Goal: Transaction & Acquisition: Purchase product/service

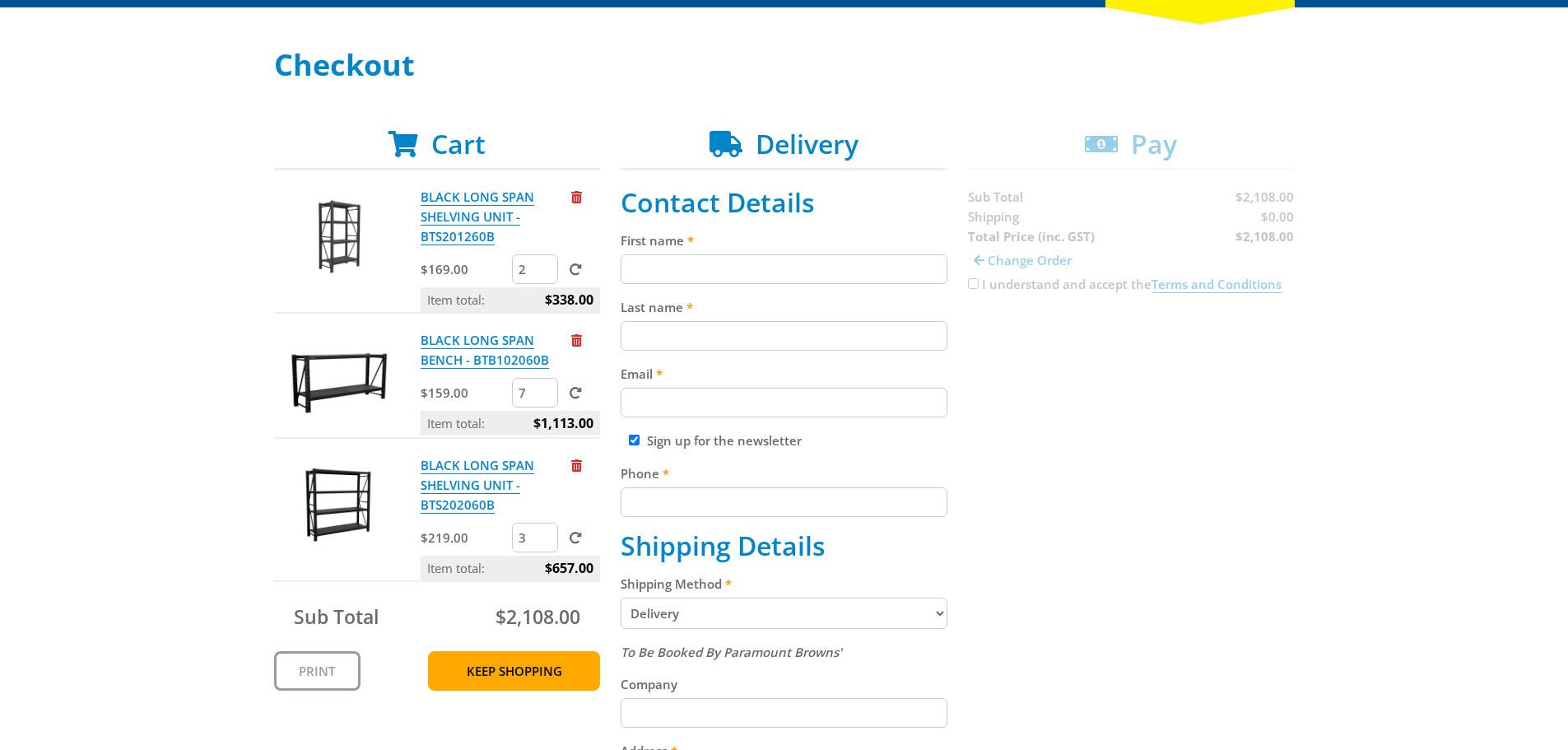
scroll to position [247, 0]
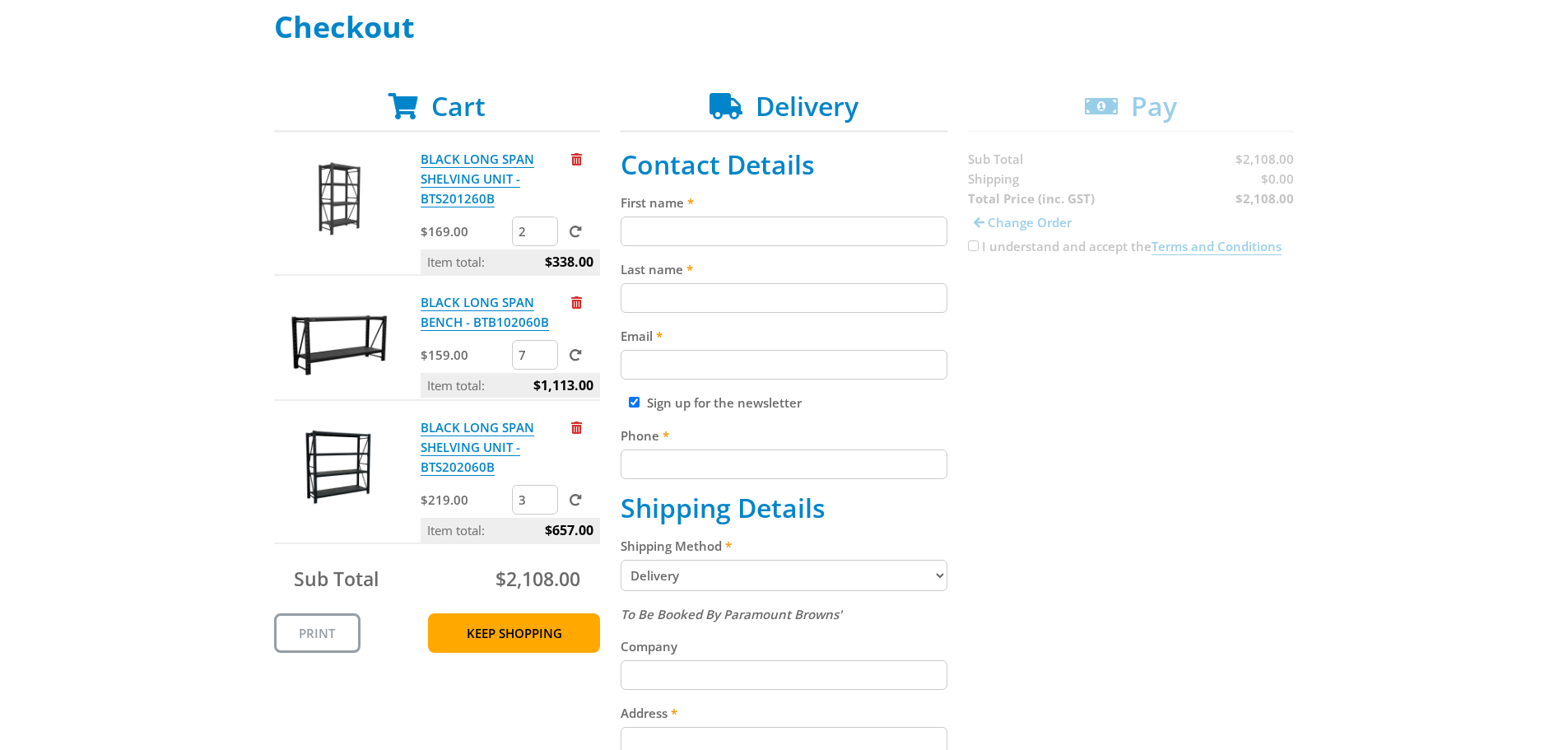
click at [900, 576] on select "Pickup from Gepps Cross Delivery" at bounding box center [784, 576] width 327 height 32
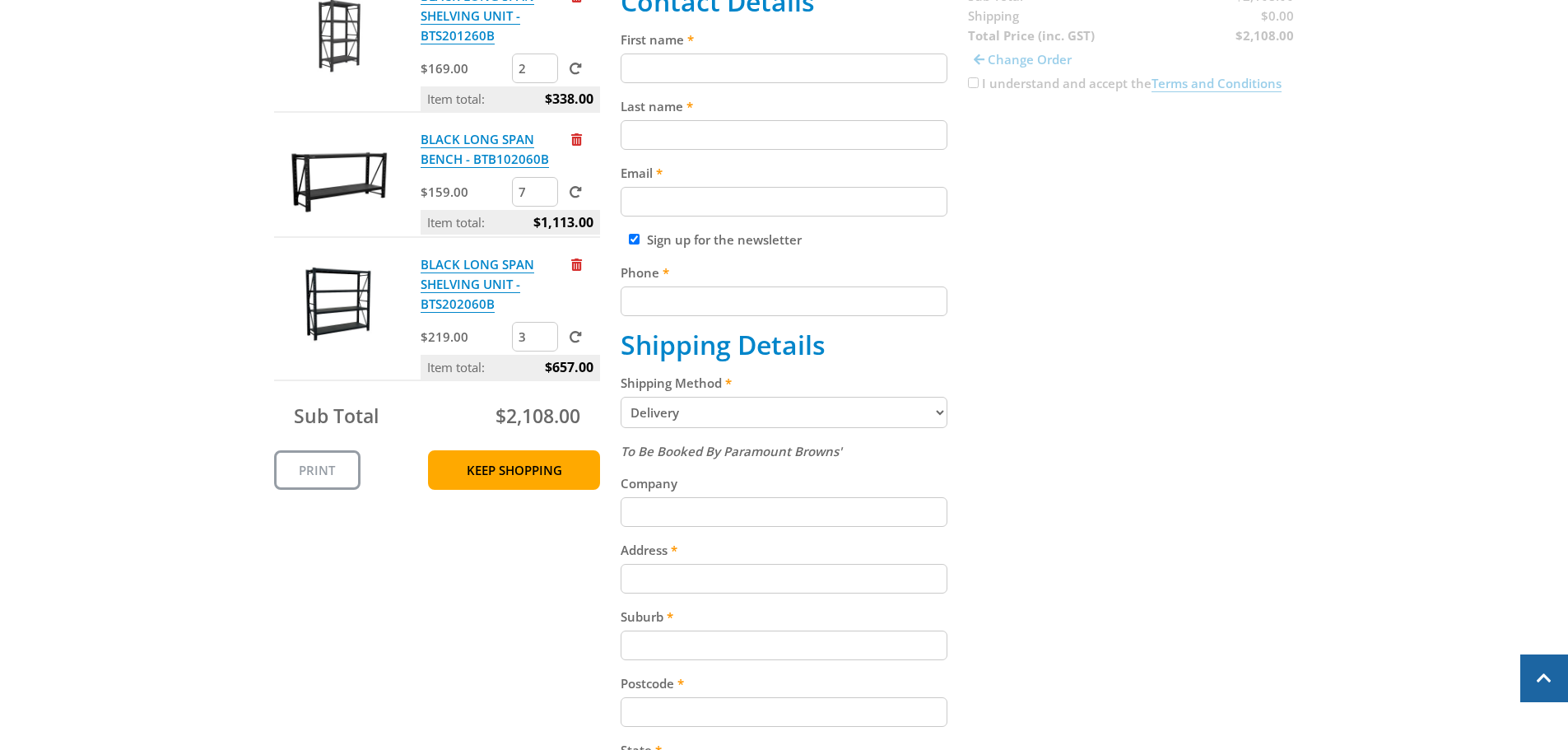
scroll to position [412, 0]
click at [712, 518] on input "Company" at bounding box center [784, 511] width 327 height 30
type input "nelson teamwear"
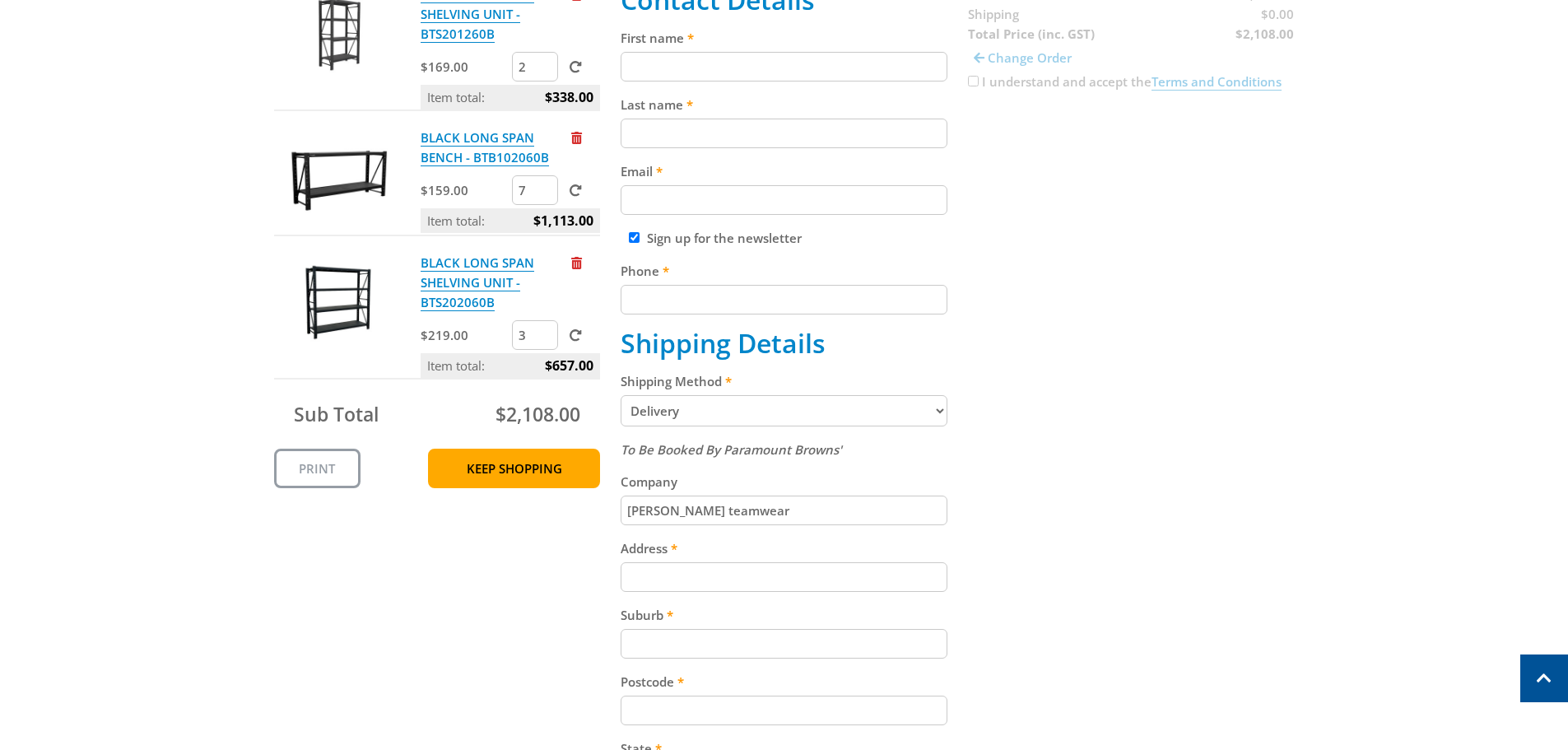
type input "cameron"
type input "nelson"
type input "cameron@nelsonteamwear.com.au"
type input "0408727111"
type input "111 RUNDLE ST"
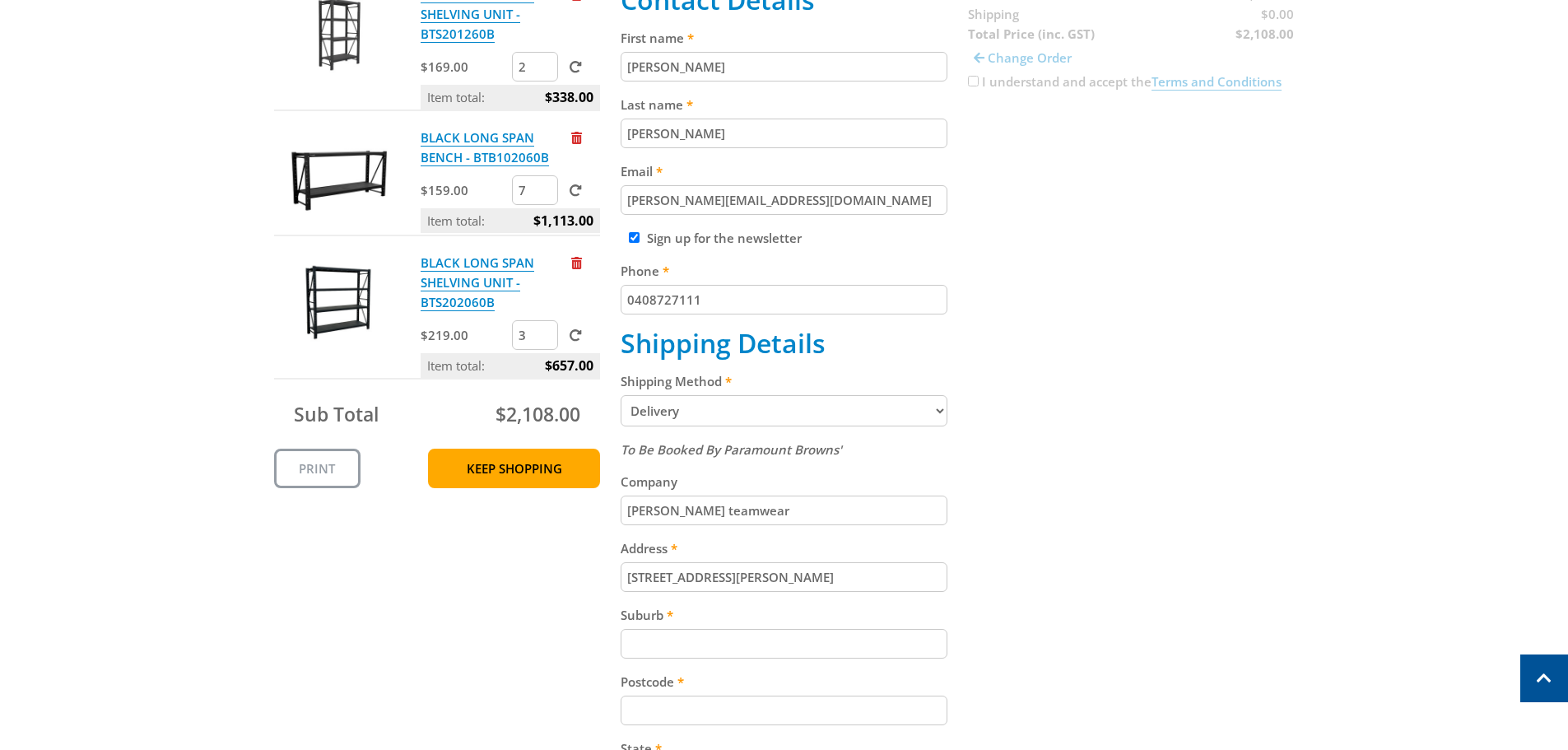
type input "kent town"
type input "5067"
select select "SA"
click at [635, 240] on input "Sign up for the newsletter" at bounding box center [634, 238] width 11 height 11
checkbox input "false"
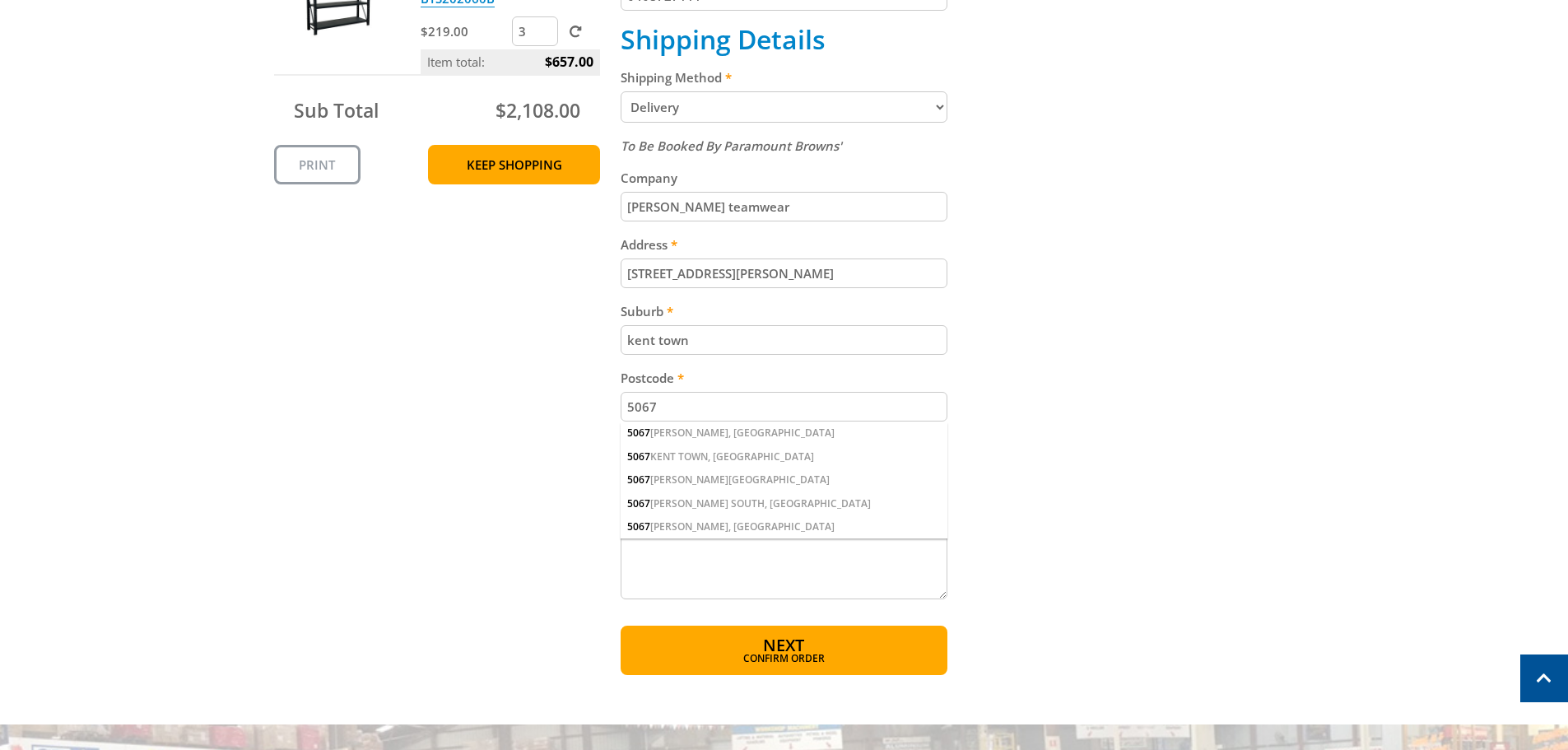
scroll to position [742, 0]
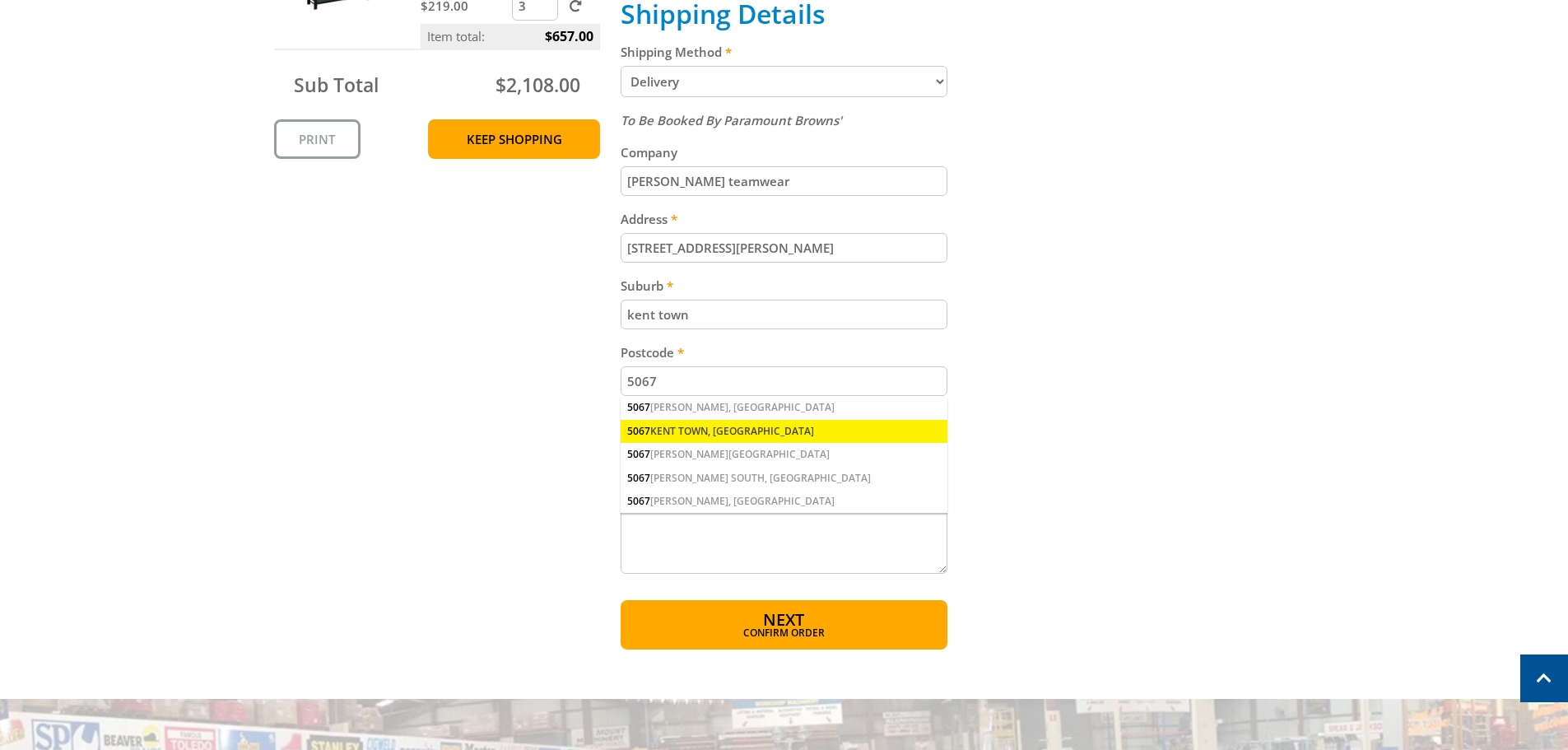
click at [737, 433] on div "5067 KENT TOWN, SA" at bounding box center [784, 431] width 327 height 23
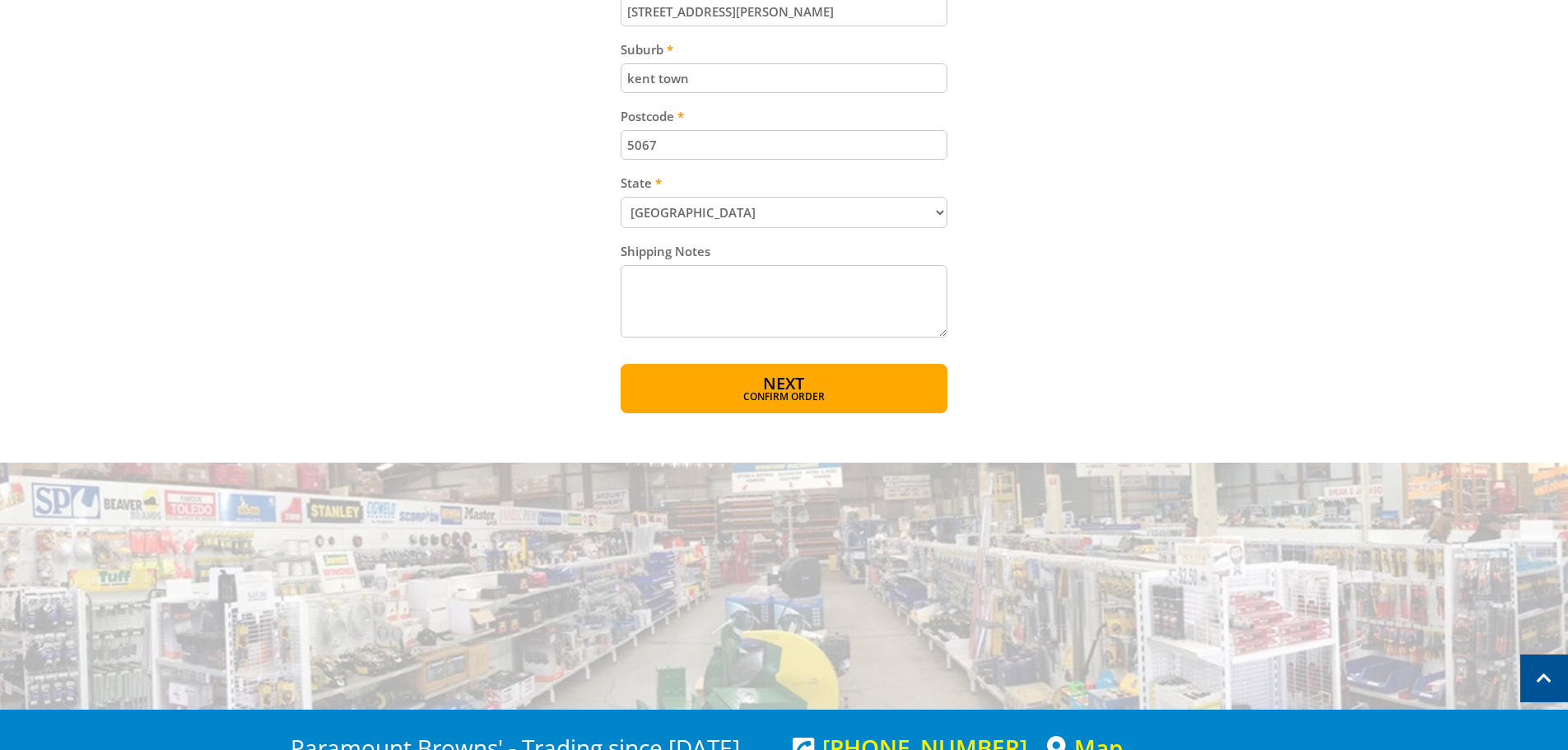
scroll to position [989, 0]
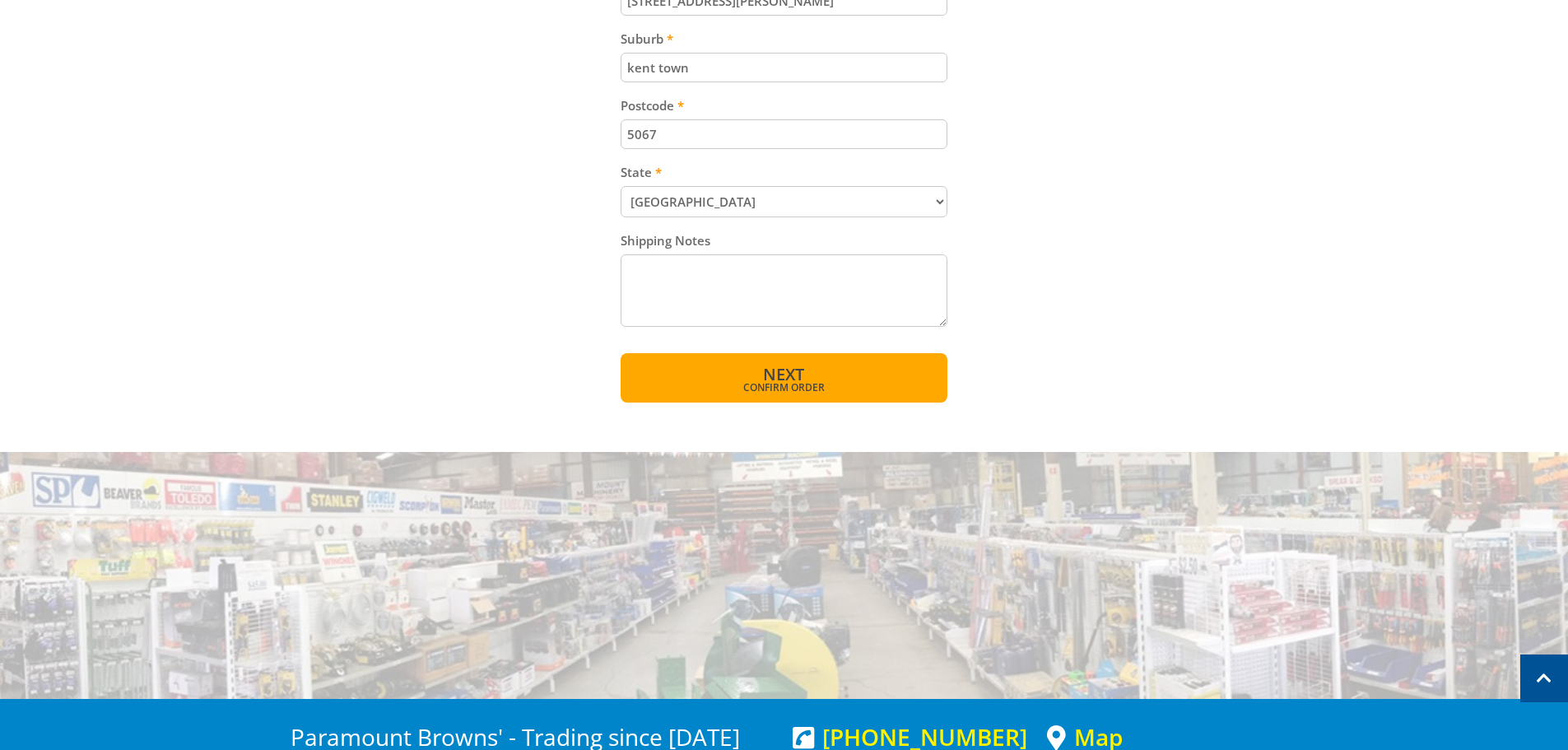
click at [846, 377] on button "Next Confirm order" at bounding box center [784, 377] width 327 height 49
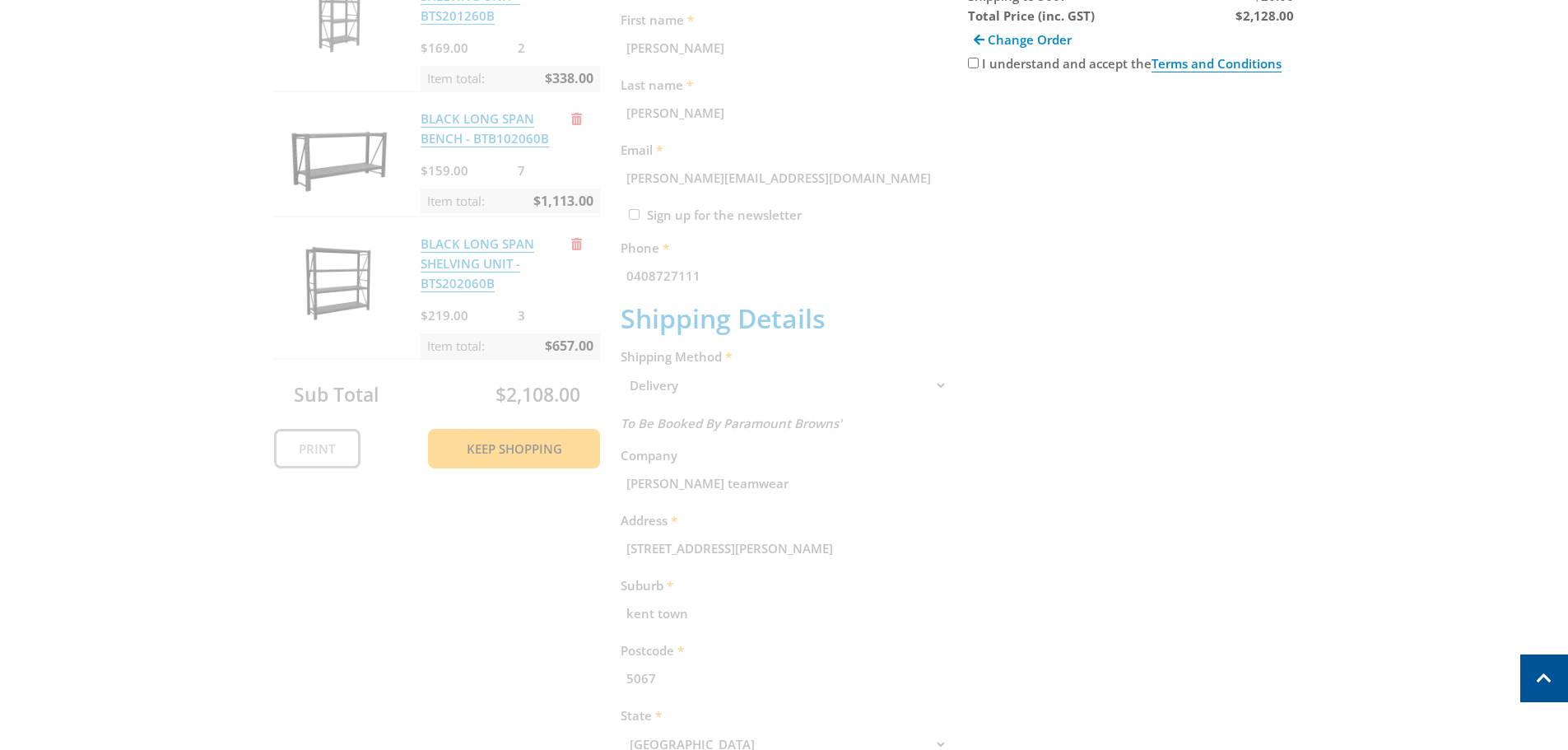
scroll to position [337, 0]
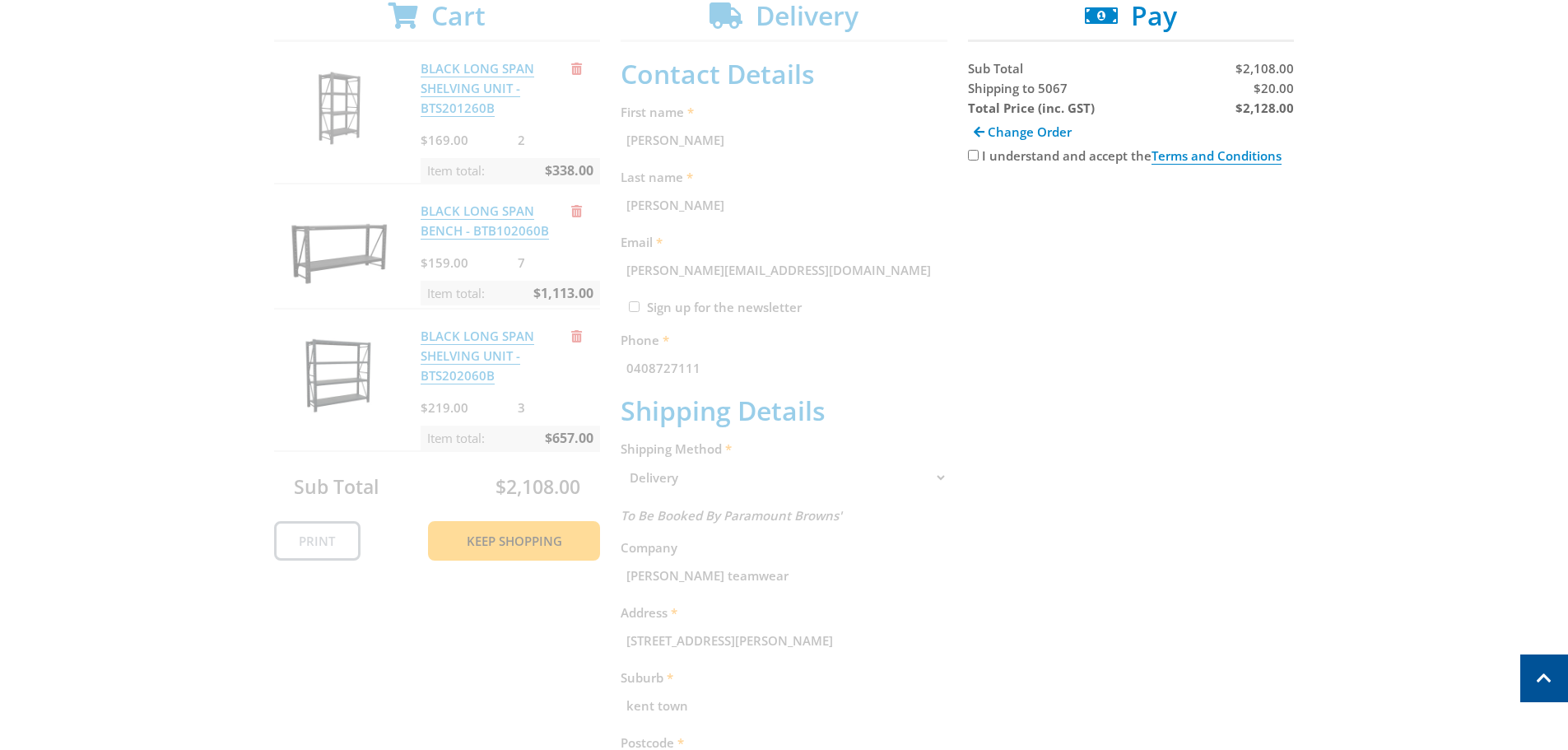
click at [973, 156] on input "I understand and accept the Terms and Conditions" at bounding box center [973, 155] width 11 height 11
checkbox input "true"
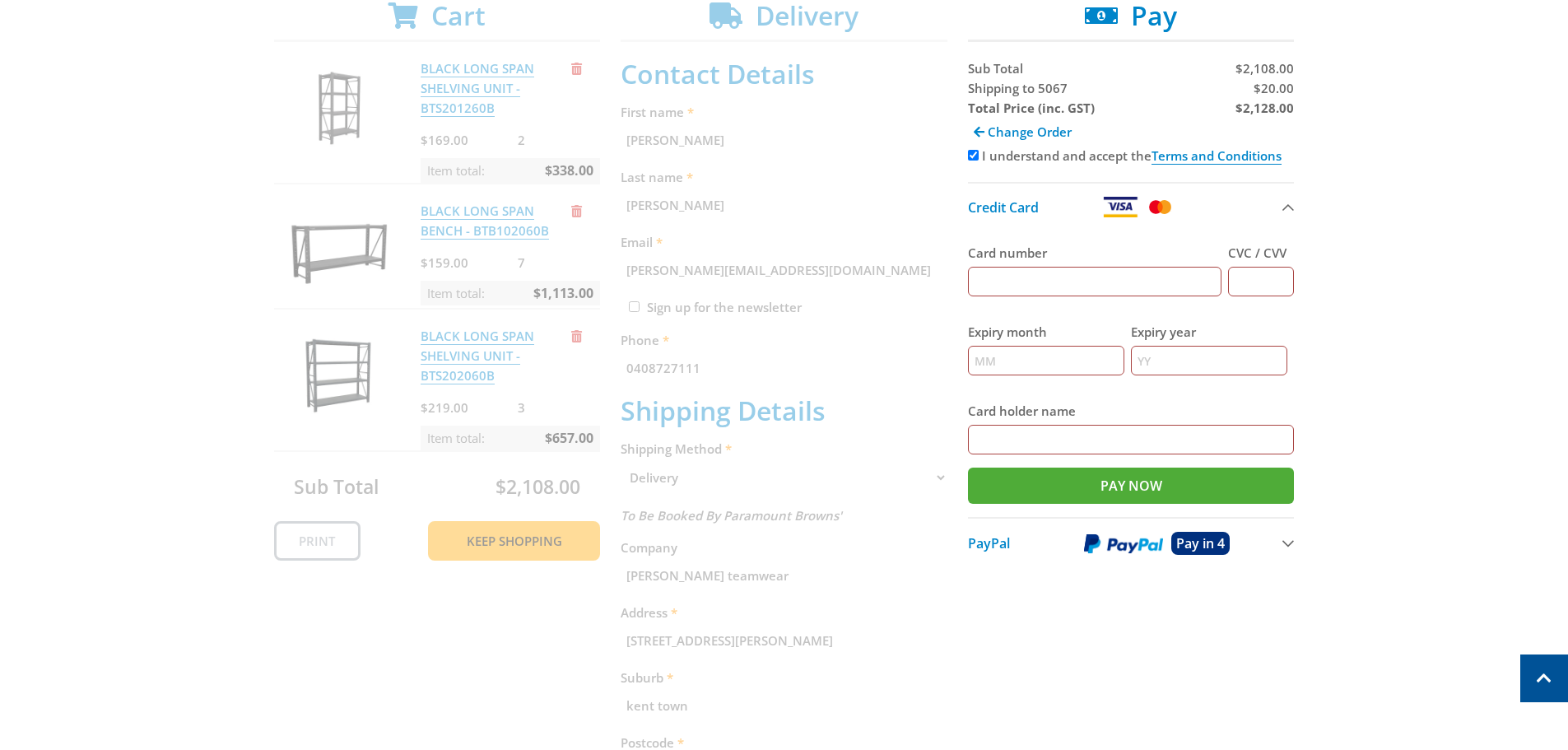
click at [1049, 287] on input "Card number" at bounding box center [1095, 282] width 255 height 30
type input "4336877102311246"
type input "344"
type input "04"
type input "2028"
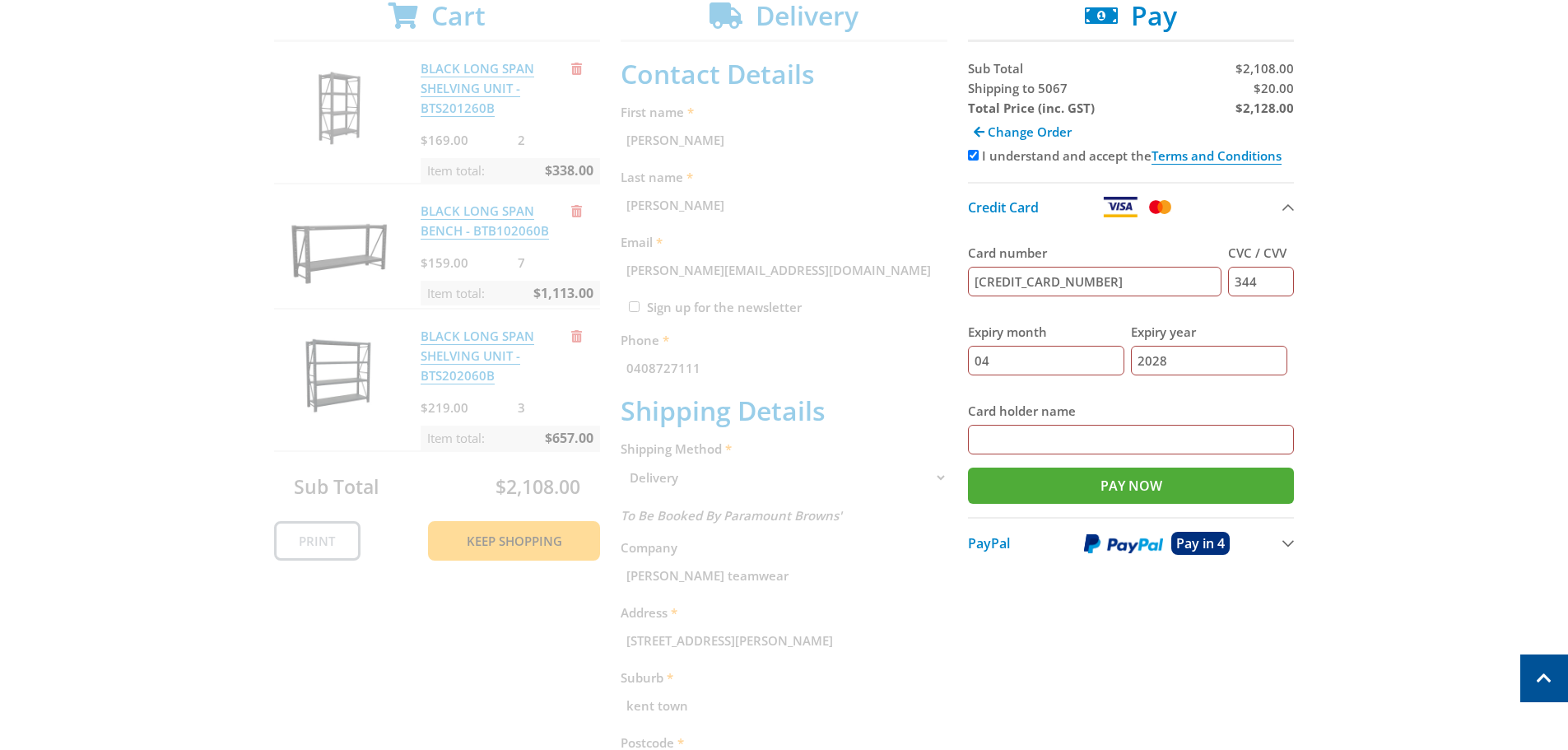
type input "cameron nelson"
click at [1294, 550] on button "PayPal Pay in 4" at bounding box center [1131, 543] width 327 height 51
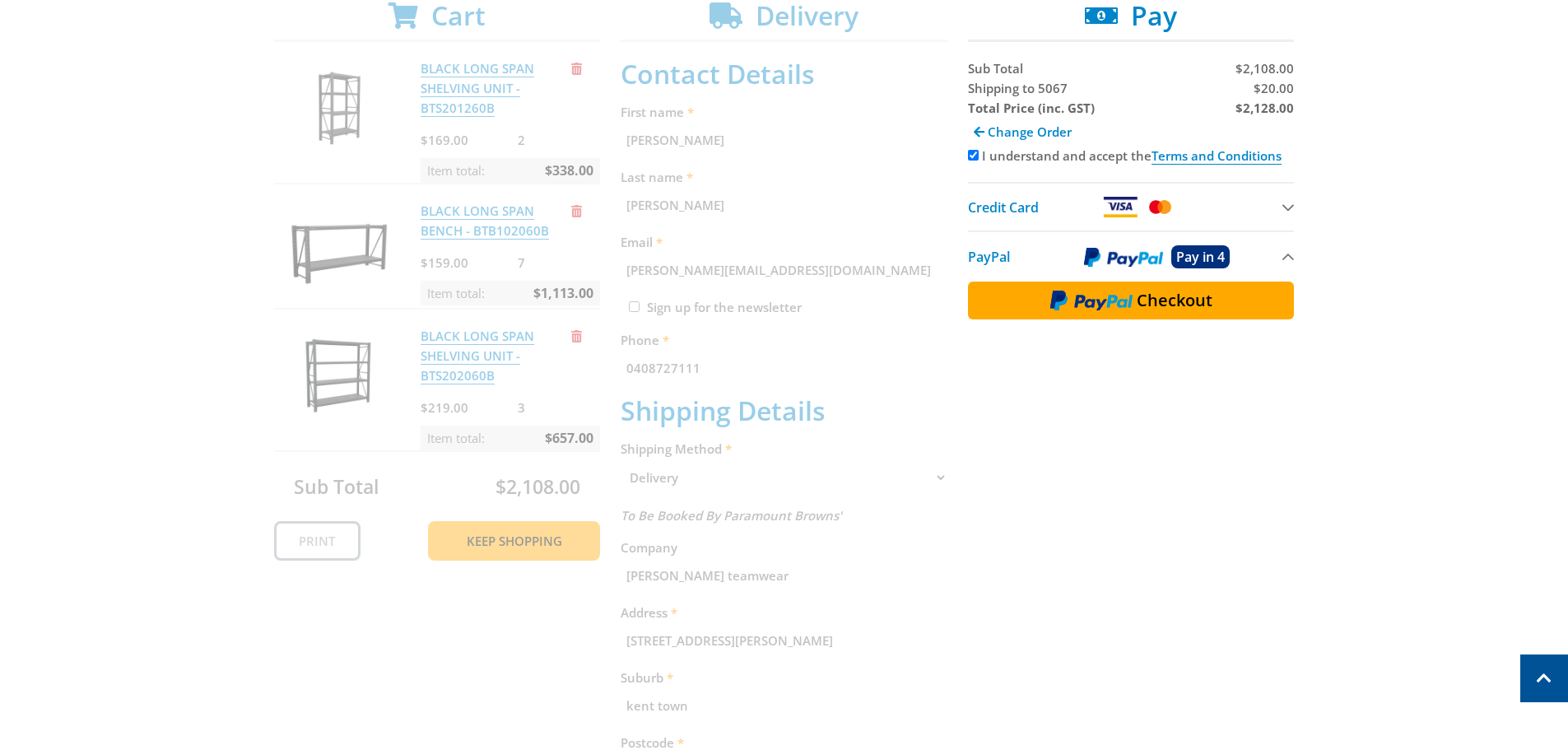
click at [1287, 258] on button "PayPal Pay in 4" at bounding box center [1131, 256] width 327 height 51
click at [1292, 258] on button "PayPal Pay in 4" at bounding box center [1131, 256] width 327 height 51
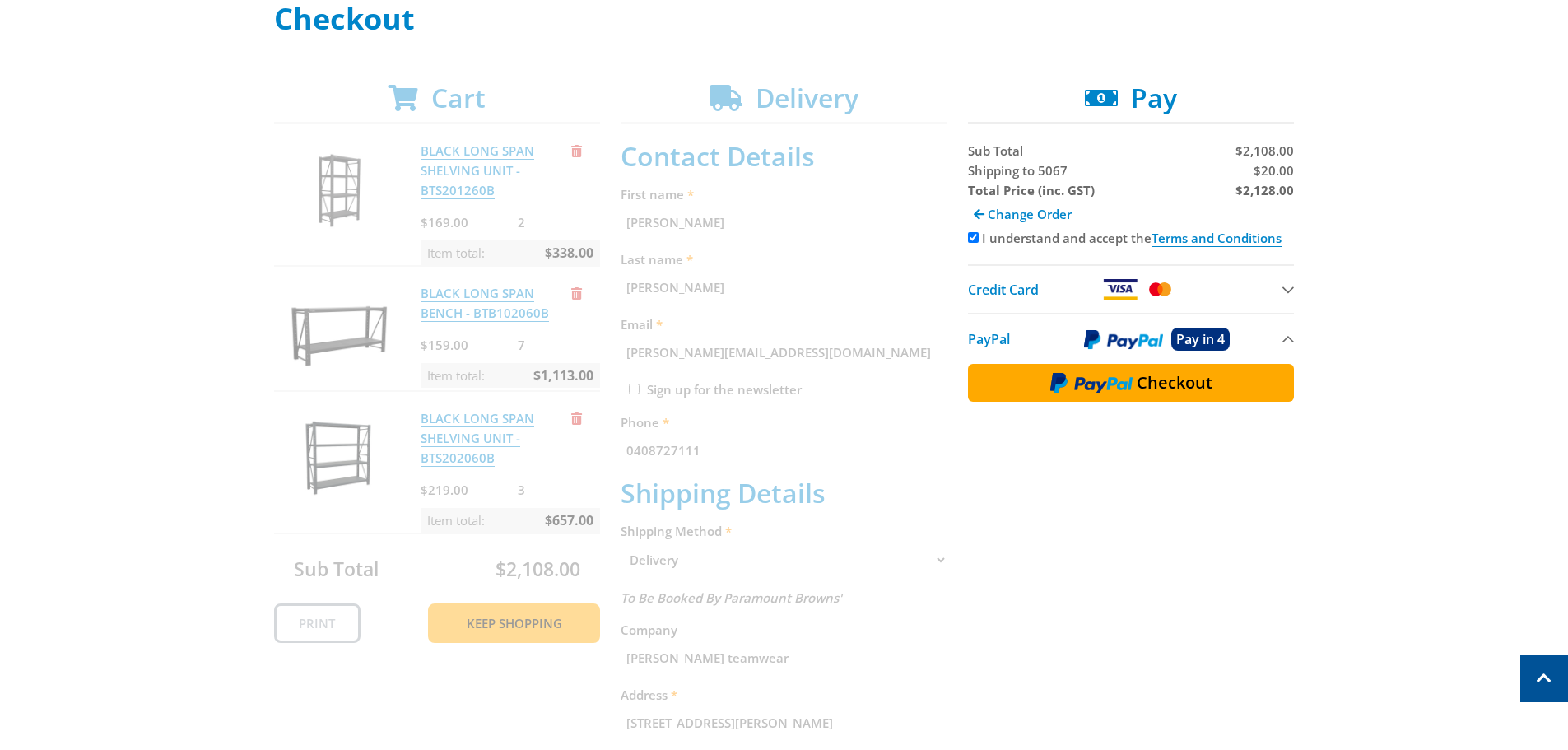
scroll to position [8, 0]
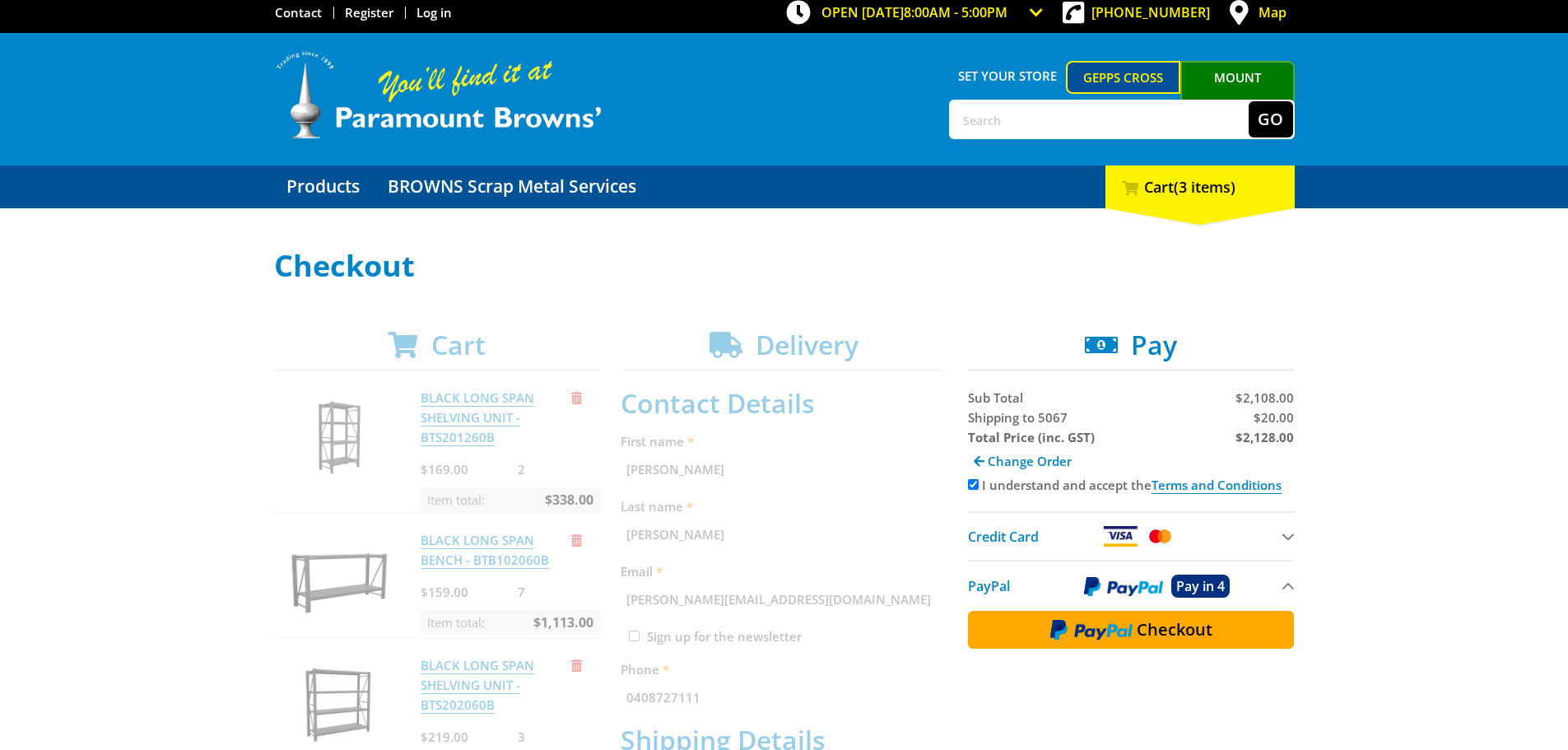
click at [1150, 589] on img at bounding box center [1123, 586] width 79 height 20
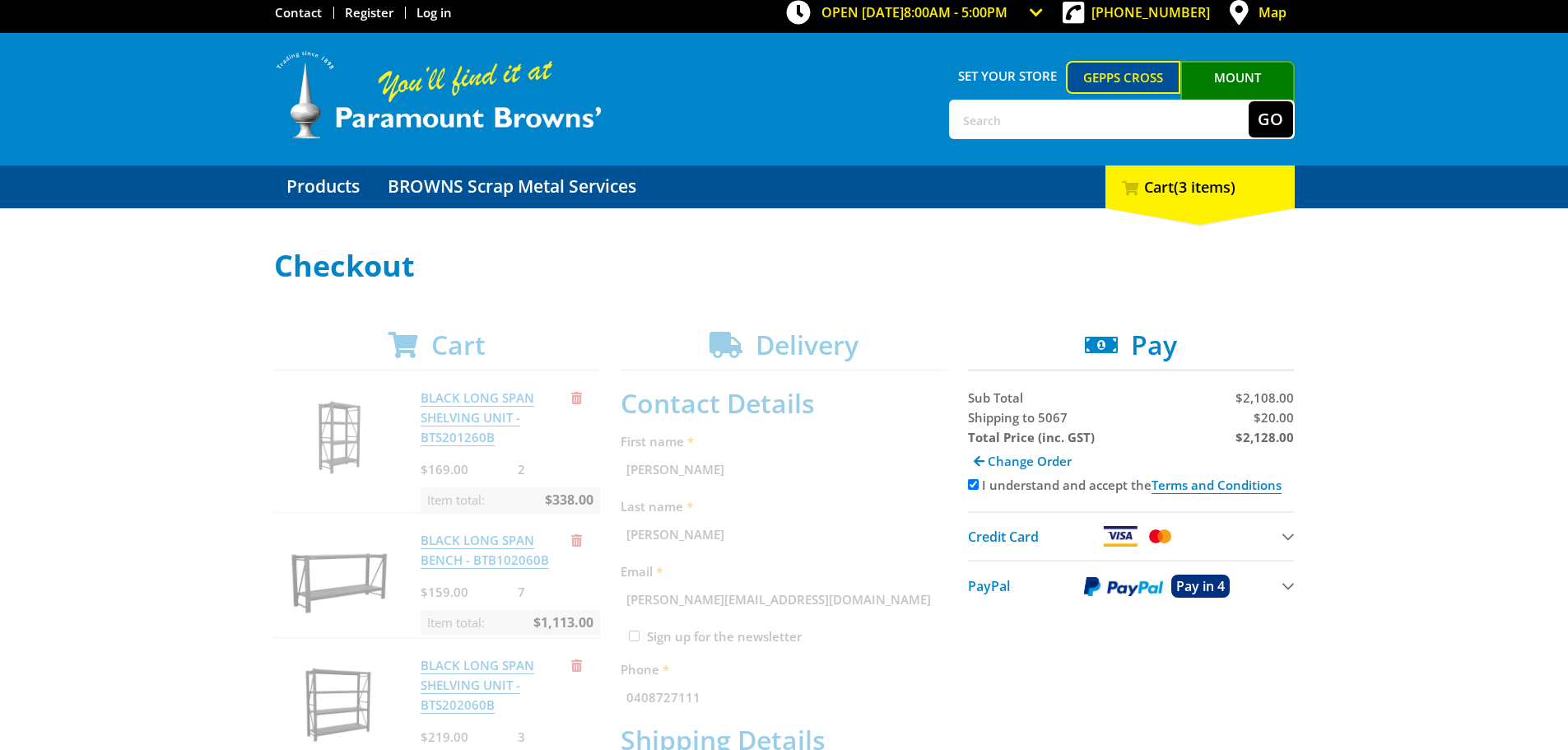
click at [1148, 588] on img at bounding box center [1123, 586] width 79 height 20
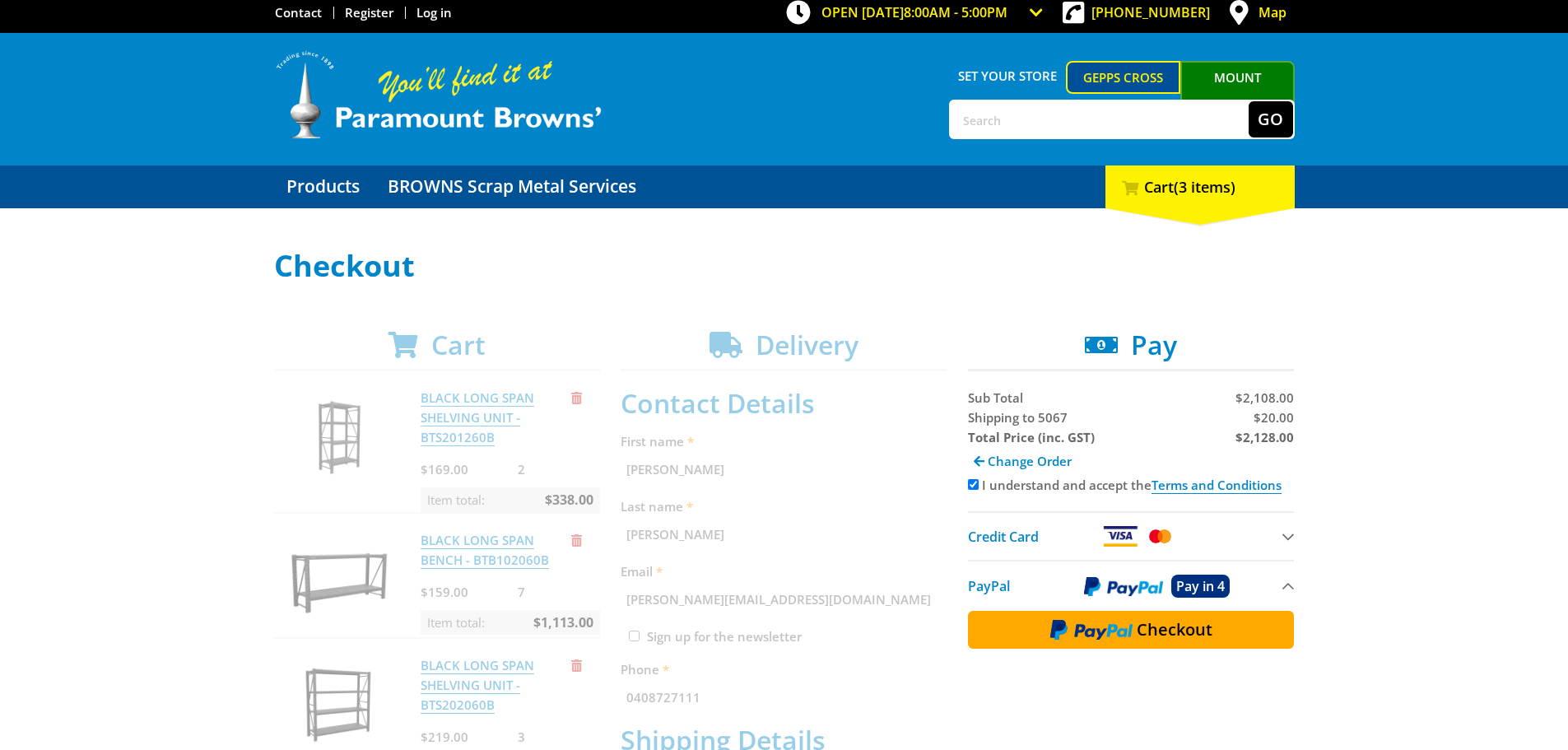
click at [1144, 628] on span "Checkout" at bounding box center [1175, 630] width 76 height 17
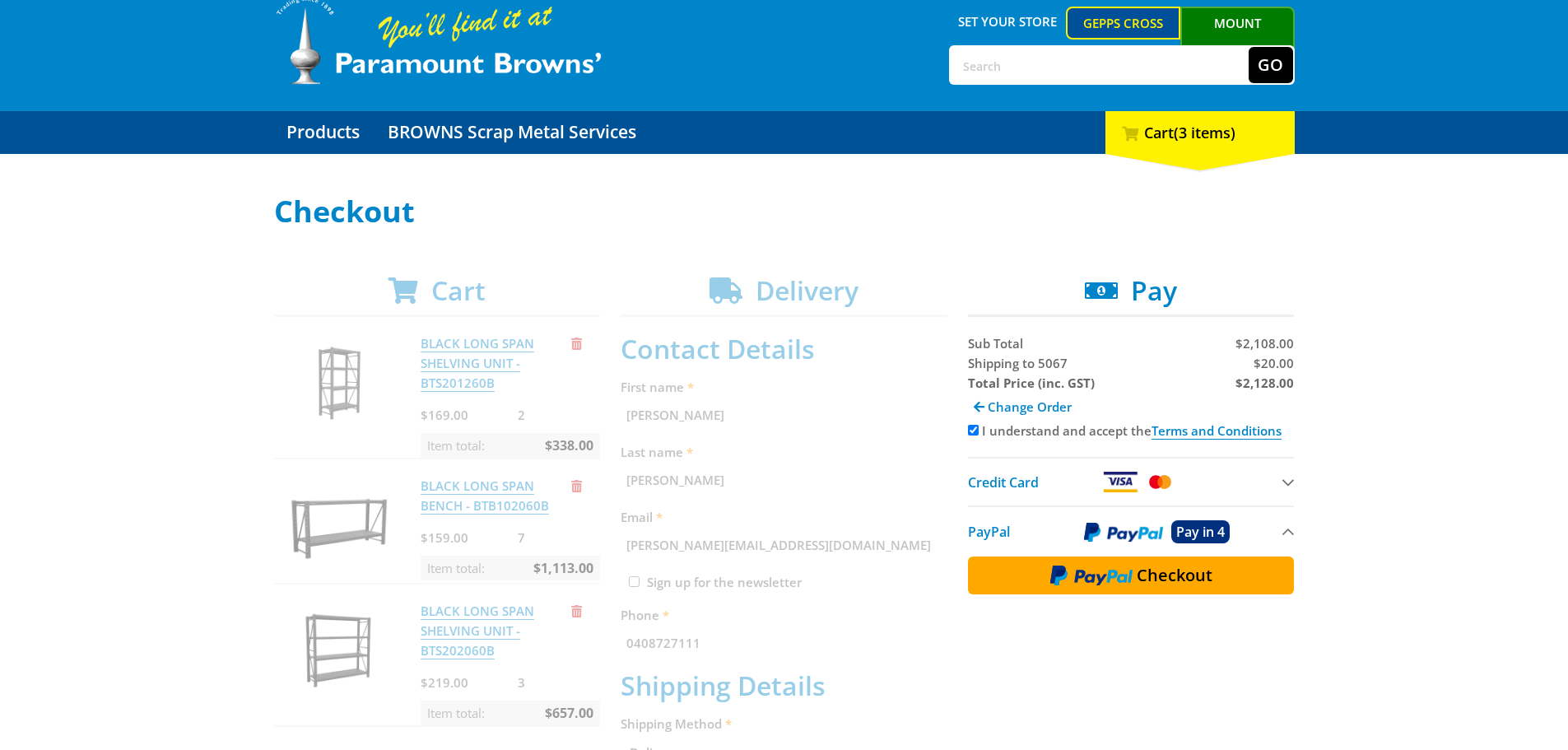
scroll to position [173, 0]
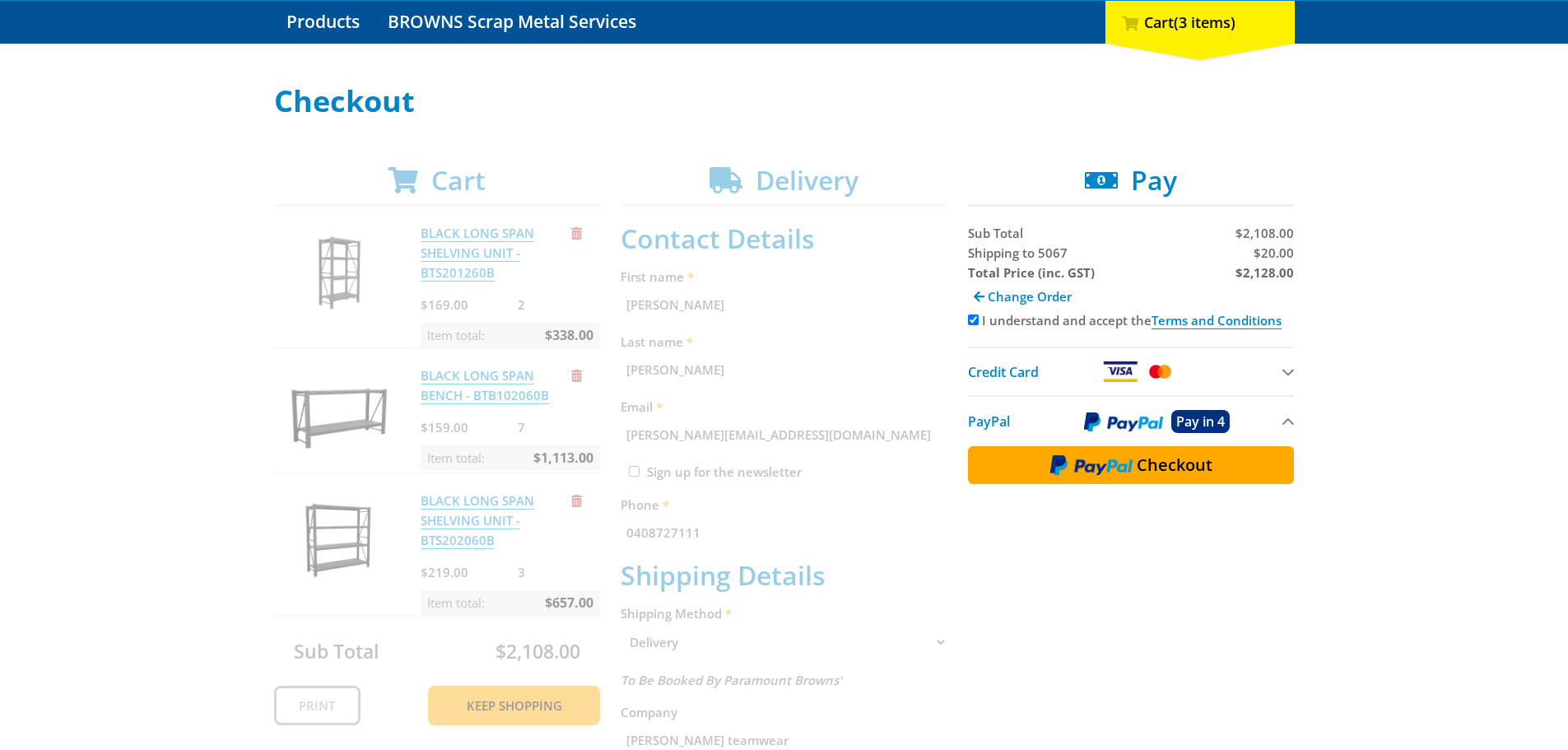
click at [554, 275] on div "Cart BLACK LONG SPAN SHELVING UNIT - BTS201260B $169.00 2 Item total: $338.00 B…" at bounding box center [784, 682] width 1021 height 1035
click at [567, 261] on div "Cart BLACK LONG SPAN SHELVING UNIT - BTS201260B $169.00 2 Item total: $338.00 B…" at bounding box center [784, 682] width 1021 height 1035
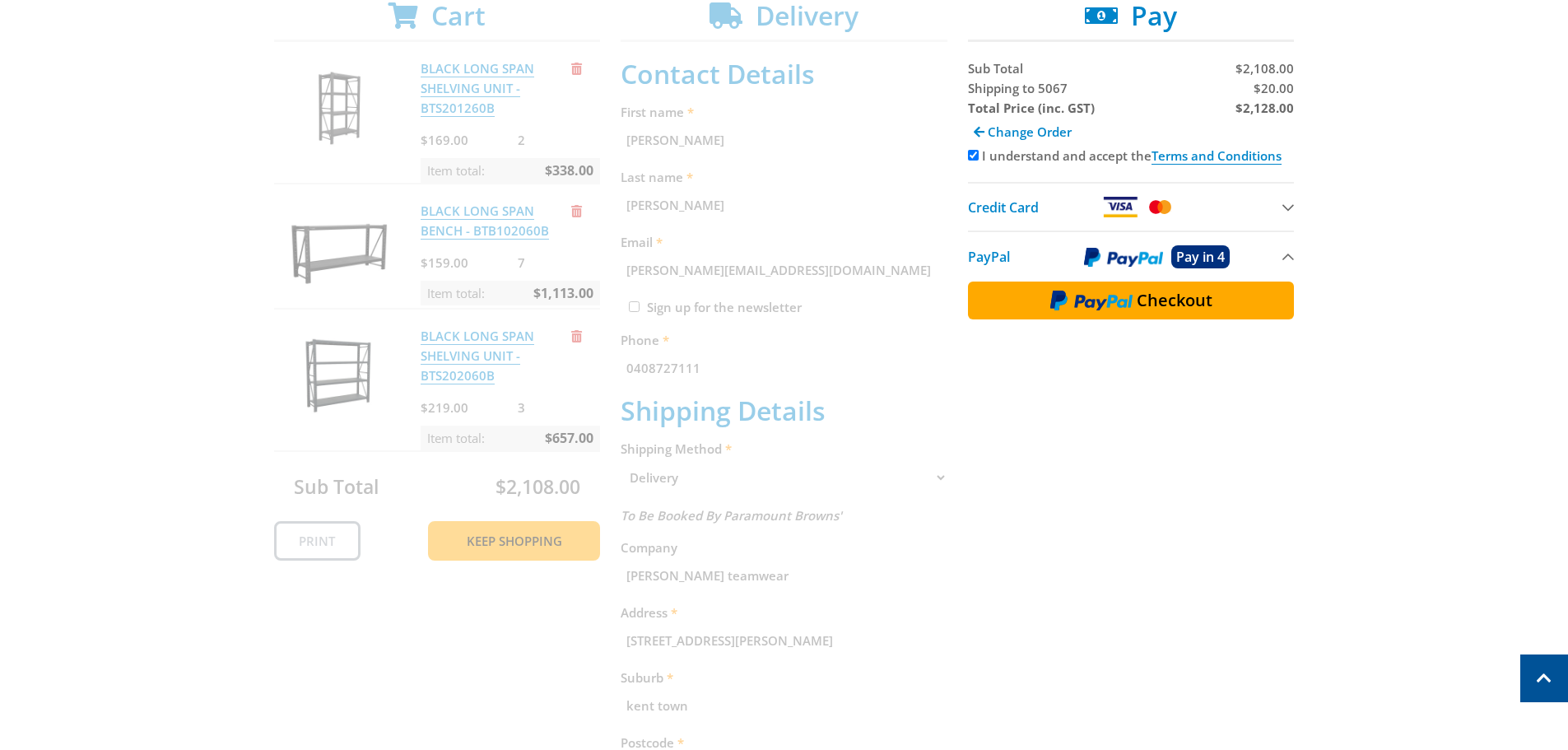
click at [1204, 421] on div "Cart BLACK LONG SPAN SHELVING UNIT - BTS201260B $169.00 2 Item total: $338.00 B…" at bounding box center [784, 518] width 1021 height 1035
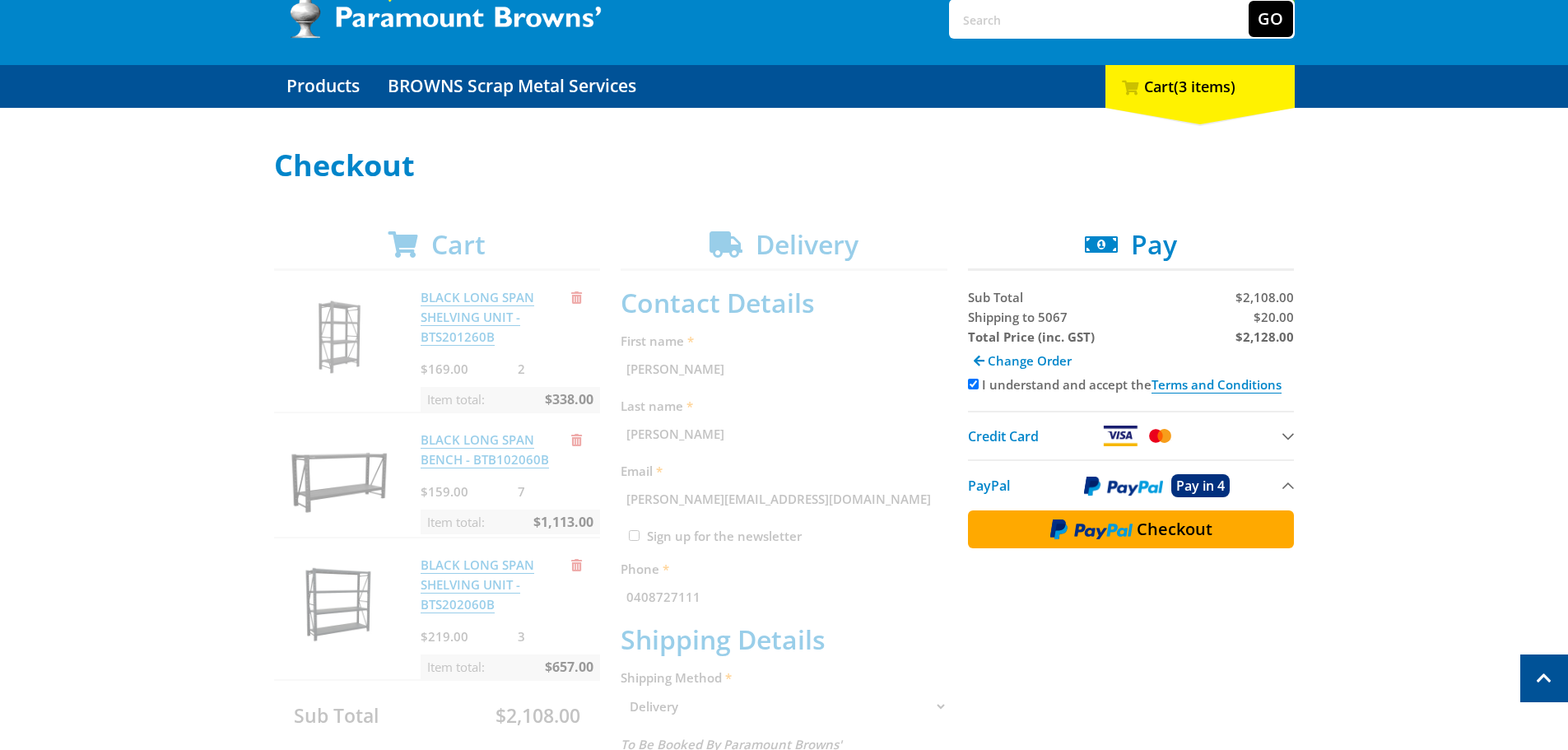
scroll to position [90, 0]
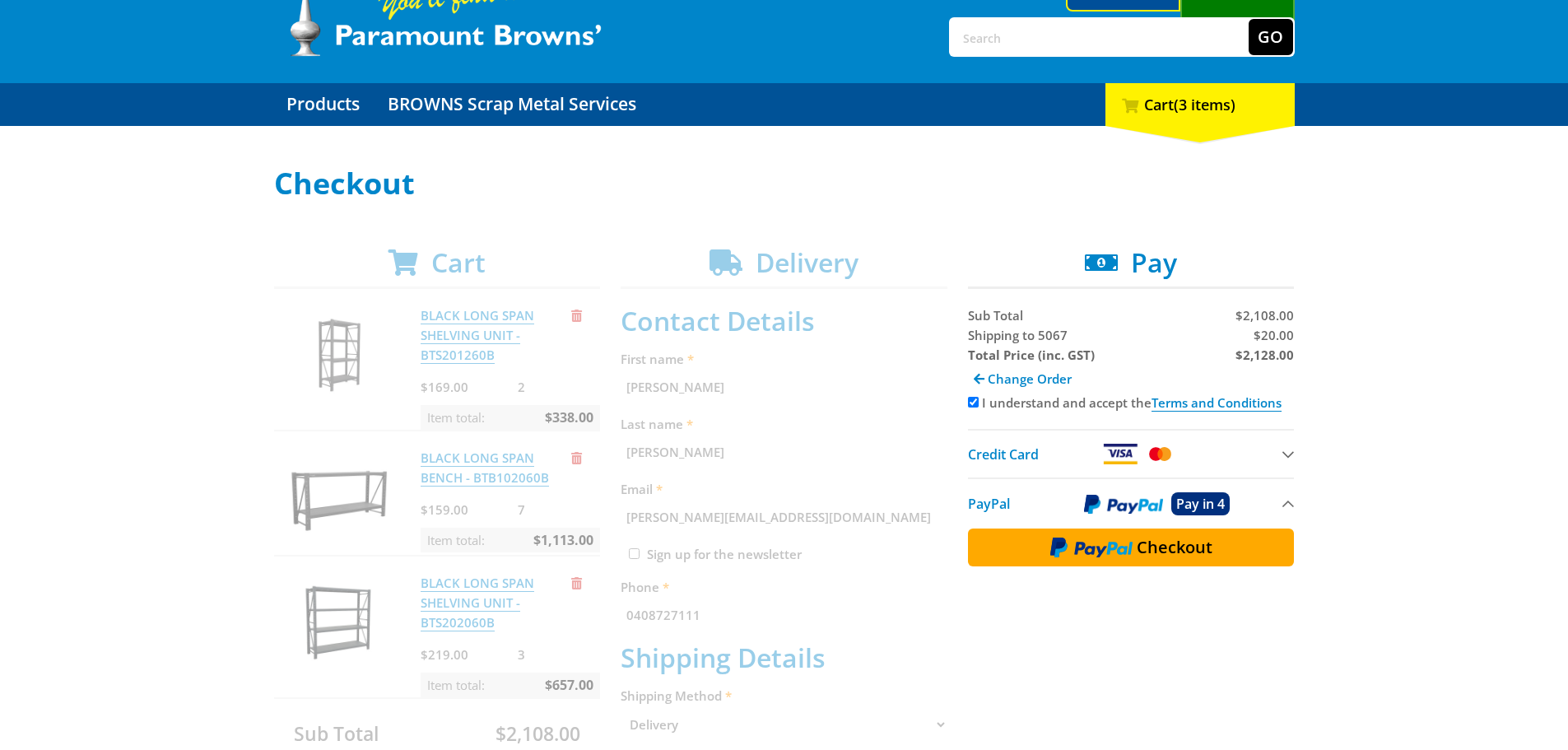
click at [1296, 503] on div "Select your Delivery Method Personal Pick up Available in 5 days Courier Pick u…" at bounding box center [784, 725] width 1568 height 1115
click at [1292, 460] on button "Credit Card" at bounding box center [1131, 454] width 327 height 48
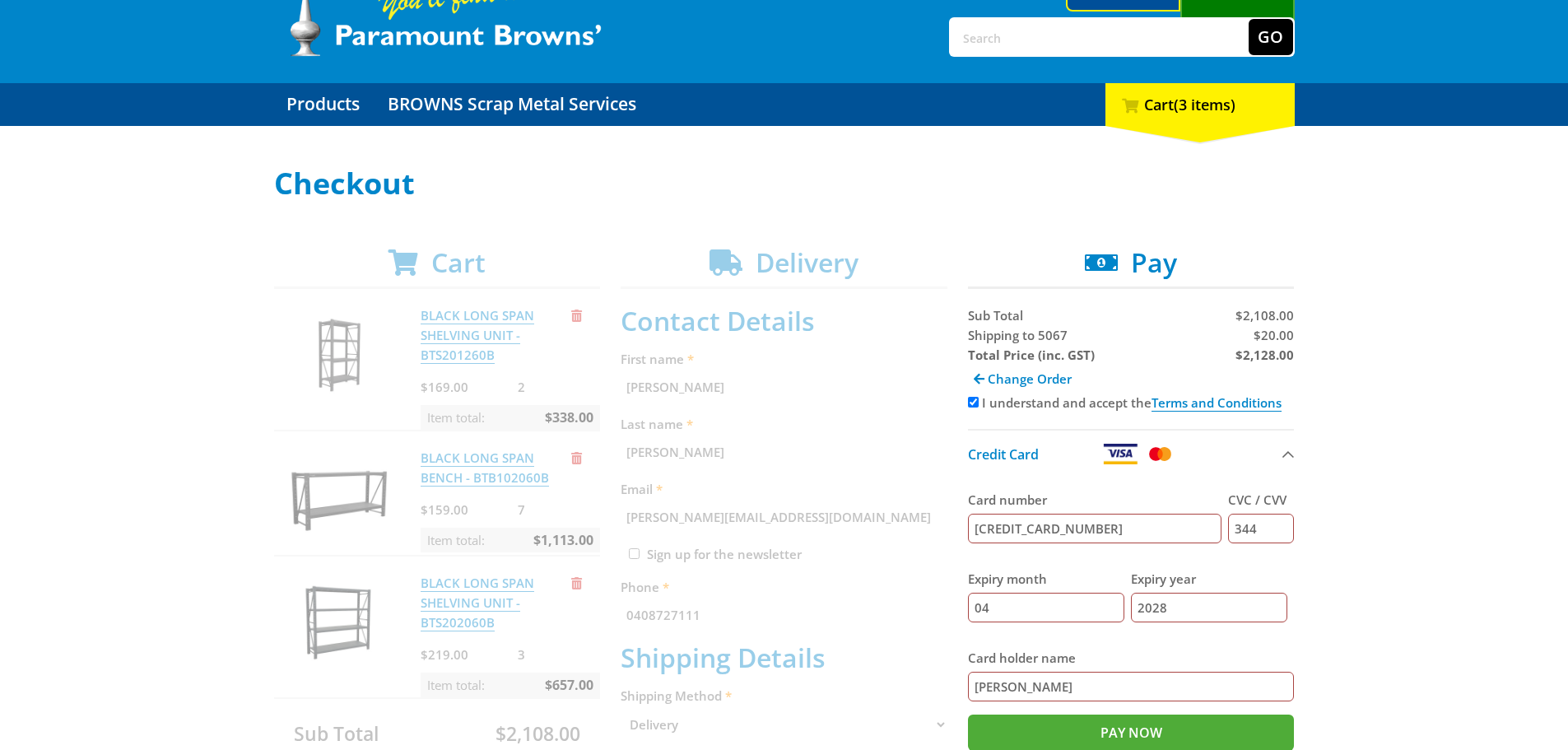
click at [1456, 467] on div "Select your Delivery Method Personal Pick up Available in 5 days Courier Pick u…" at bounding box center [784, 725] width 1568 height 1115
click at [1209, 112] on span "(3 items)" at bounding box center [1205, 104] width 61 height 20
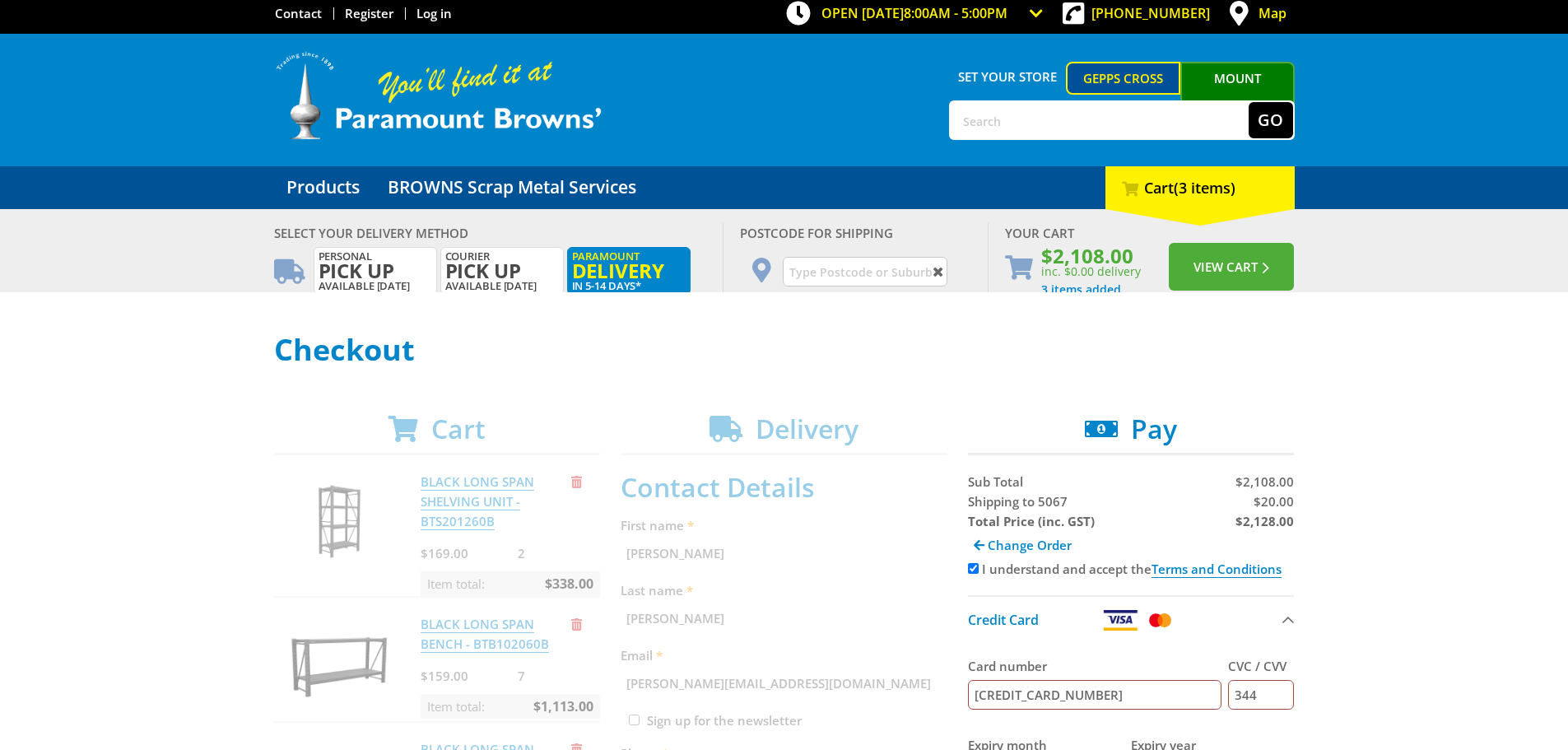
scroll to position [0, 0]
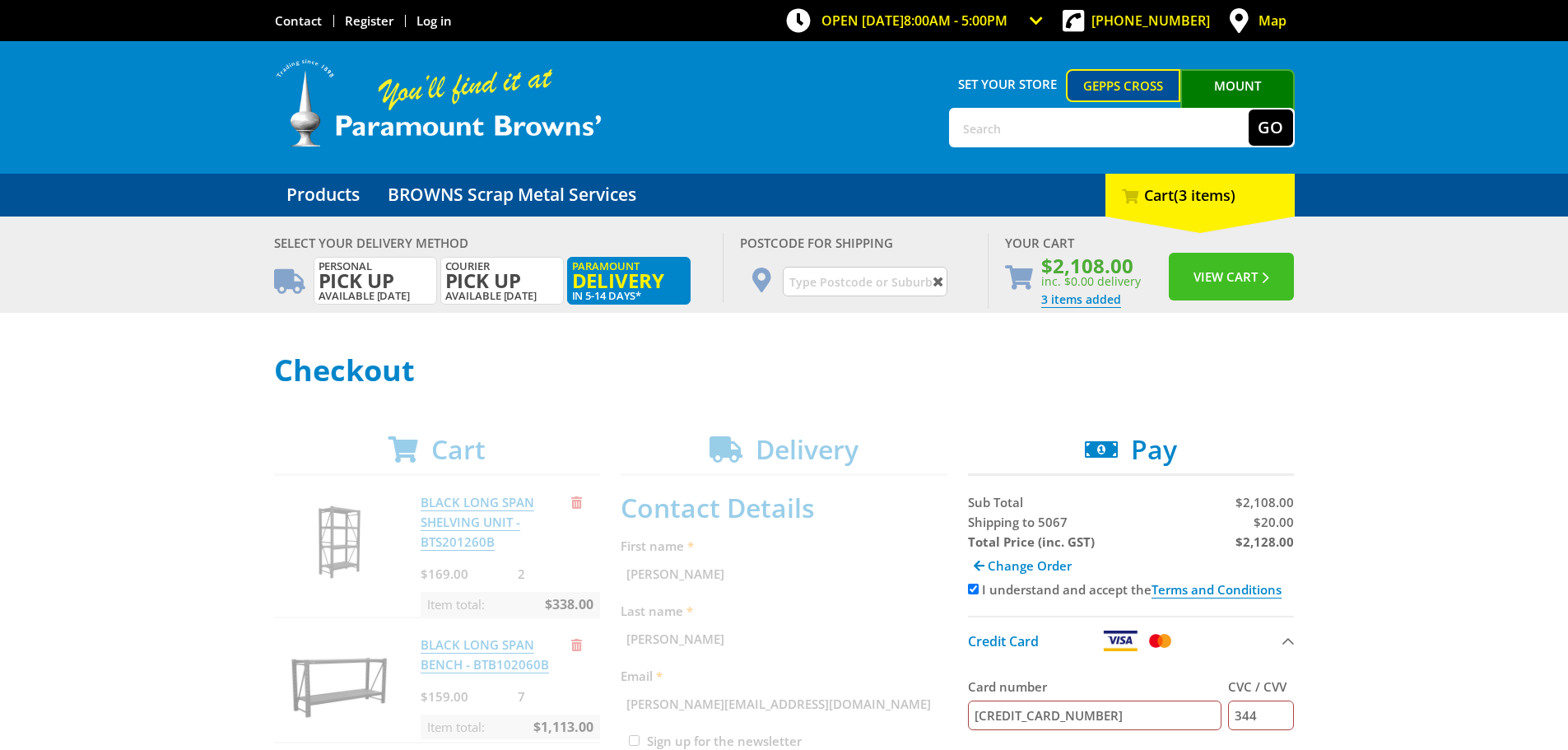
click at [1257, 280] on button "View Cart" at bounding box center [1231, 276] width 125 height 47
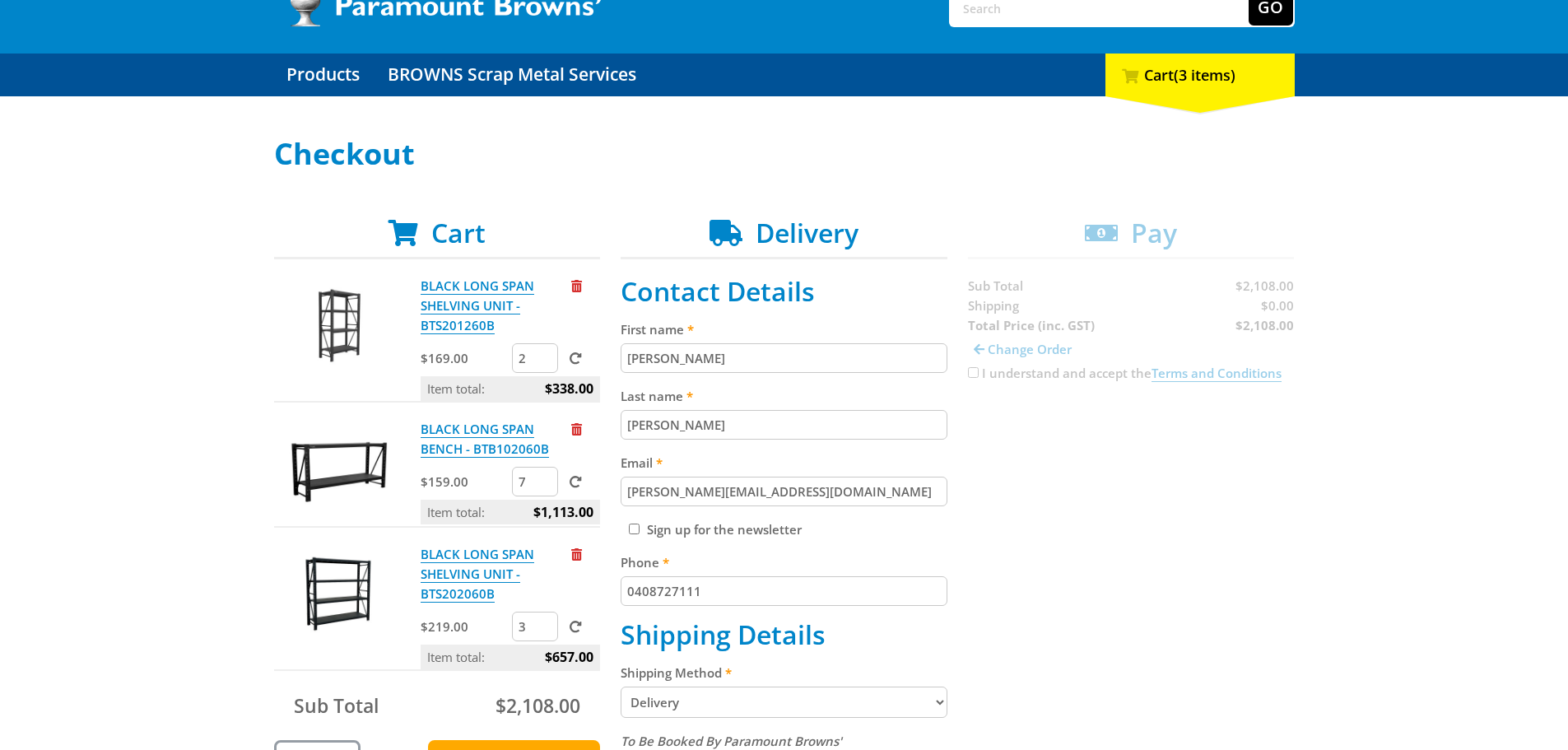
scroll to position [164, 0]
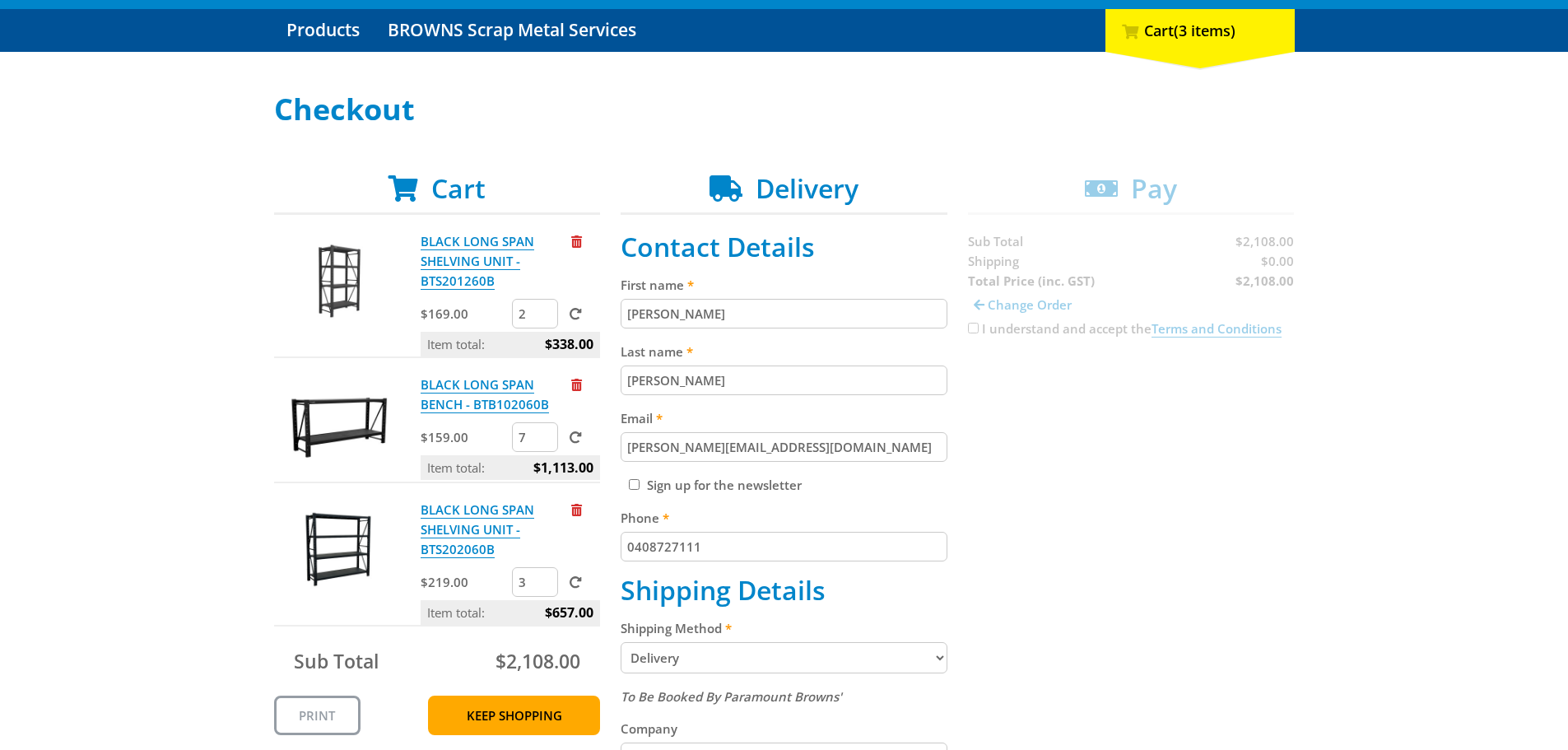
drag, startPoint x: 529, startPoint y: 438, endPoint x: 510, endPoint y: 438, distance: 19.0
click at [510, 438] on div "$159.00 7" at bounding box center [510, 439] width 179 height 33
drag, startPoint x: 527, startPoint y: 315, endPoint x: 514, endPoint y: 315, distance: 13.0
click at [514, 315] on input "2" at bounding box center [535, 314] width 46 height 30
type input "1"
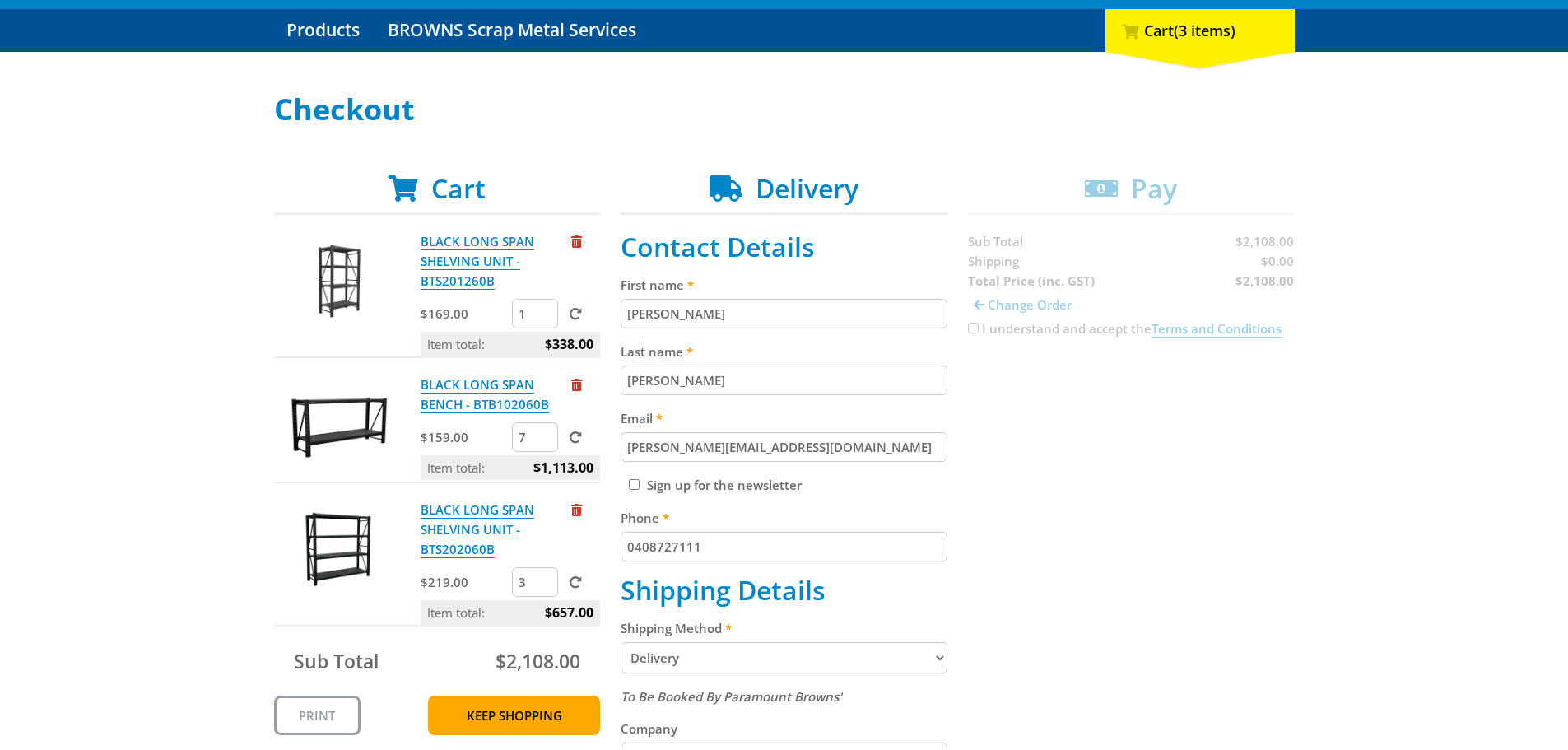
click at [545, 320] on input "1" at bounding box center [535, 314] width 46 height 30
click at [576, 309] on span at bounding box center [575, 313] width 12 height 12
click at [0, 0] on input "submit" at bounding box center [0, 0] width 0 height 0
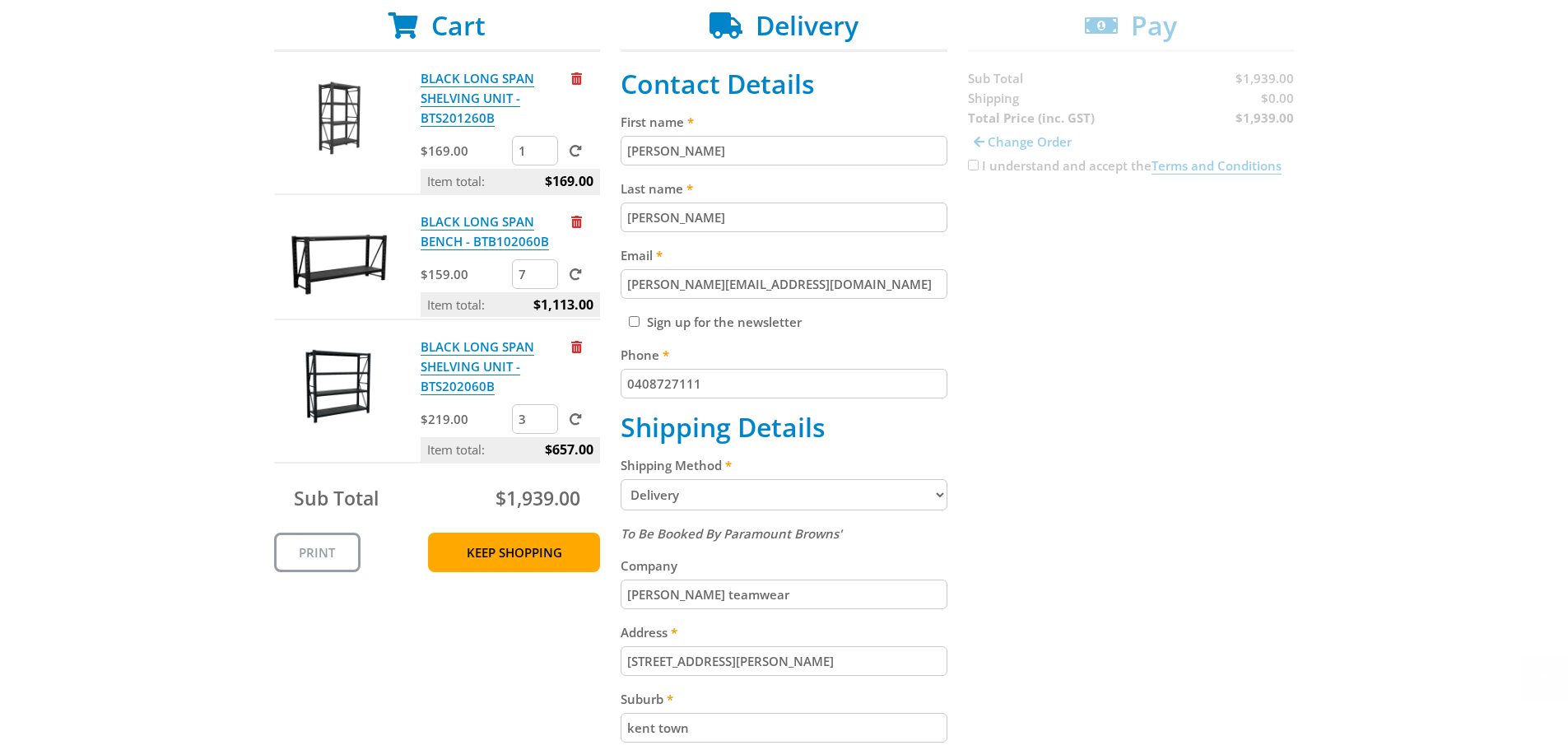
scroll to position [330, 0]
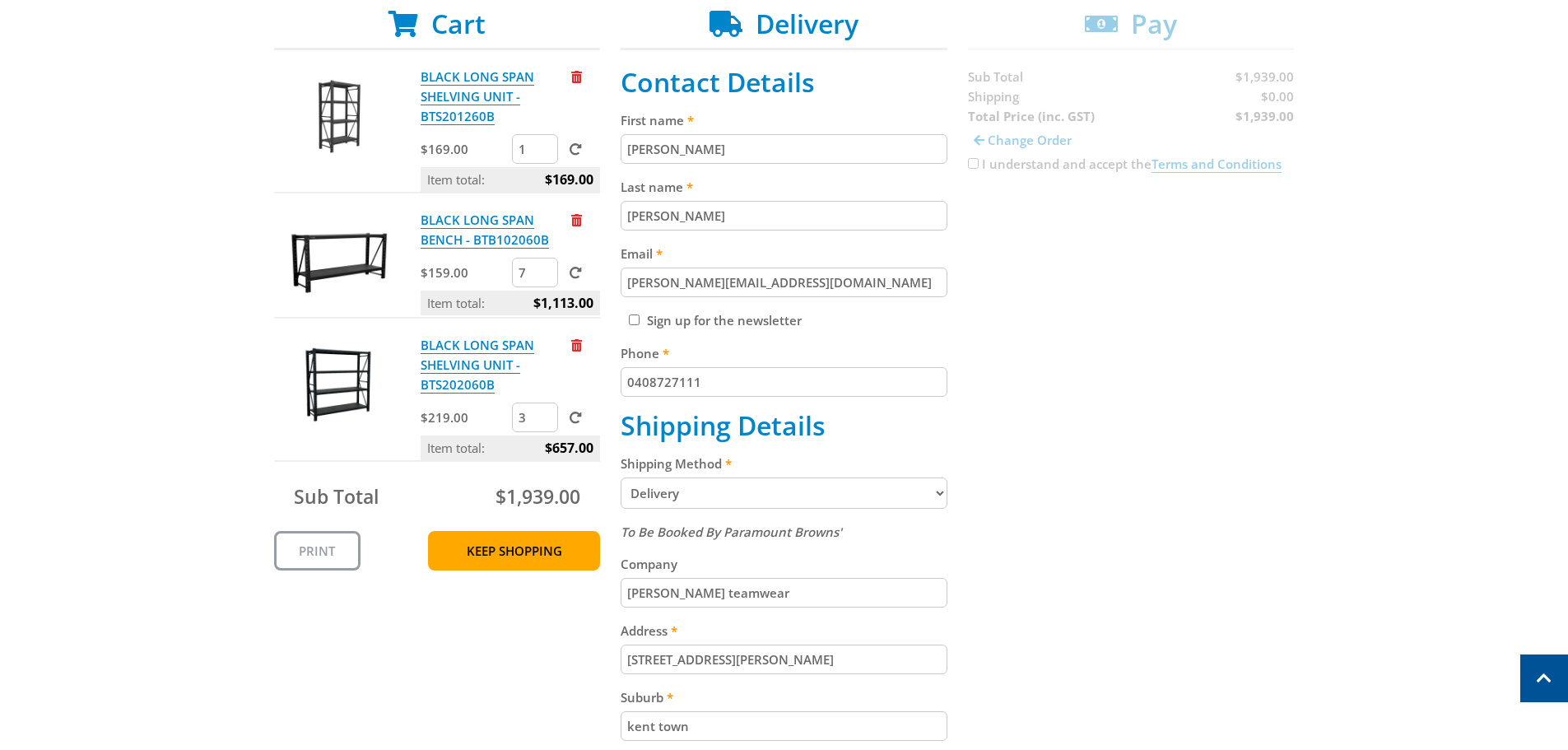
click at [1036, 221] on div "Cart BLACK LONG SPAN SHELVING UNIT - BTS201260B $169.00 1 Item total: $169.00 B…" at bounding box center [784, 535] width 1021 height 1054
click at [1194, 477] on div "Cart BLACK LONG SPAN SHELVING UNIT - BTS201260B $169.00 1 Item total: $169.00 B…" at bounding box center [784, 535] width 1021 height 1054
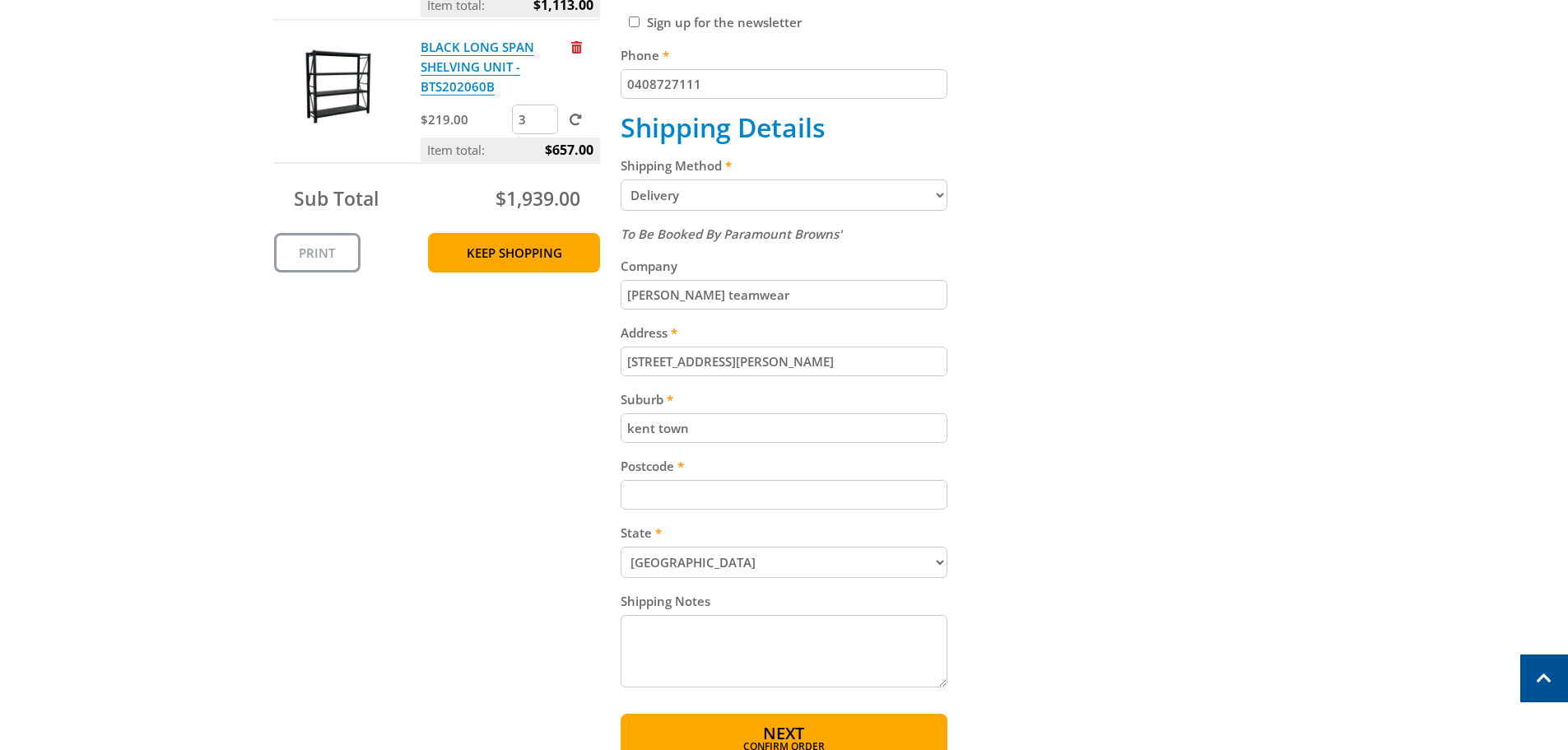
scroll to position [659, 0]
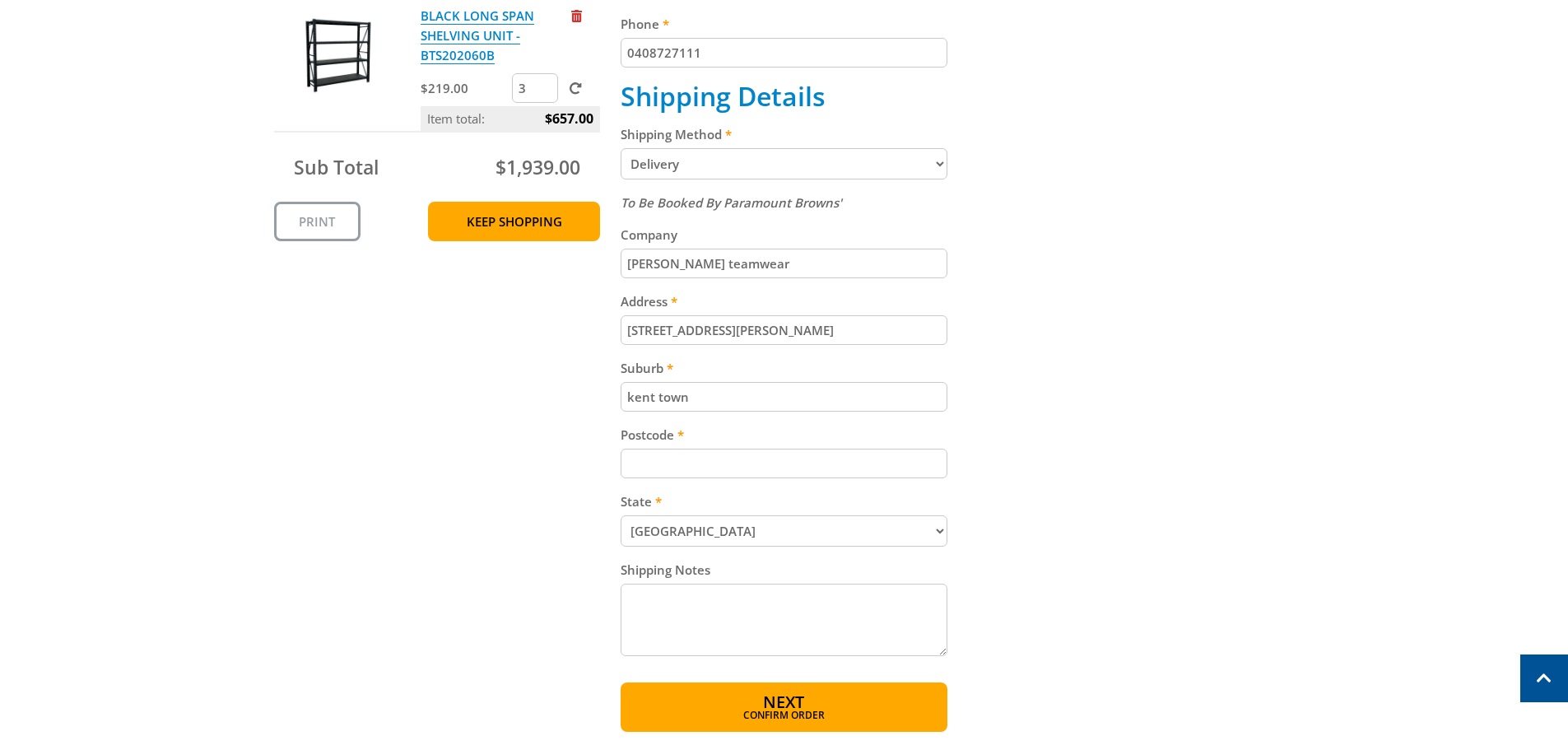
click at [778, 462] on input "Postcode" at bounding box center [784, 464] width 327 height 30
type input "5067"
click at [1155, 460] on div "Cart BLACK LONG SPAN SHELVING UNIT - BTS201260B $169.00 1 Item total: $169.00 B…" at bounding box center [784, 205] width 1021 height 1054
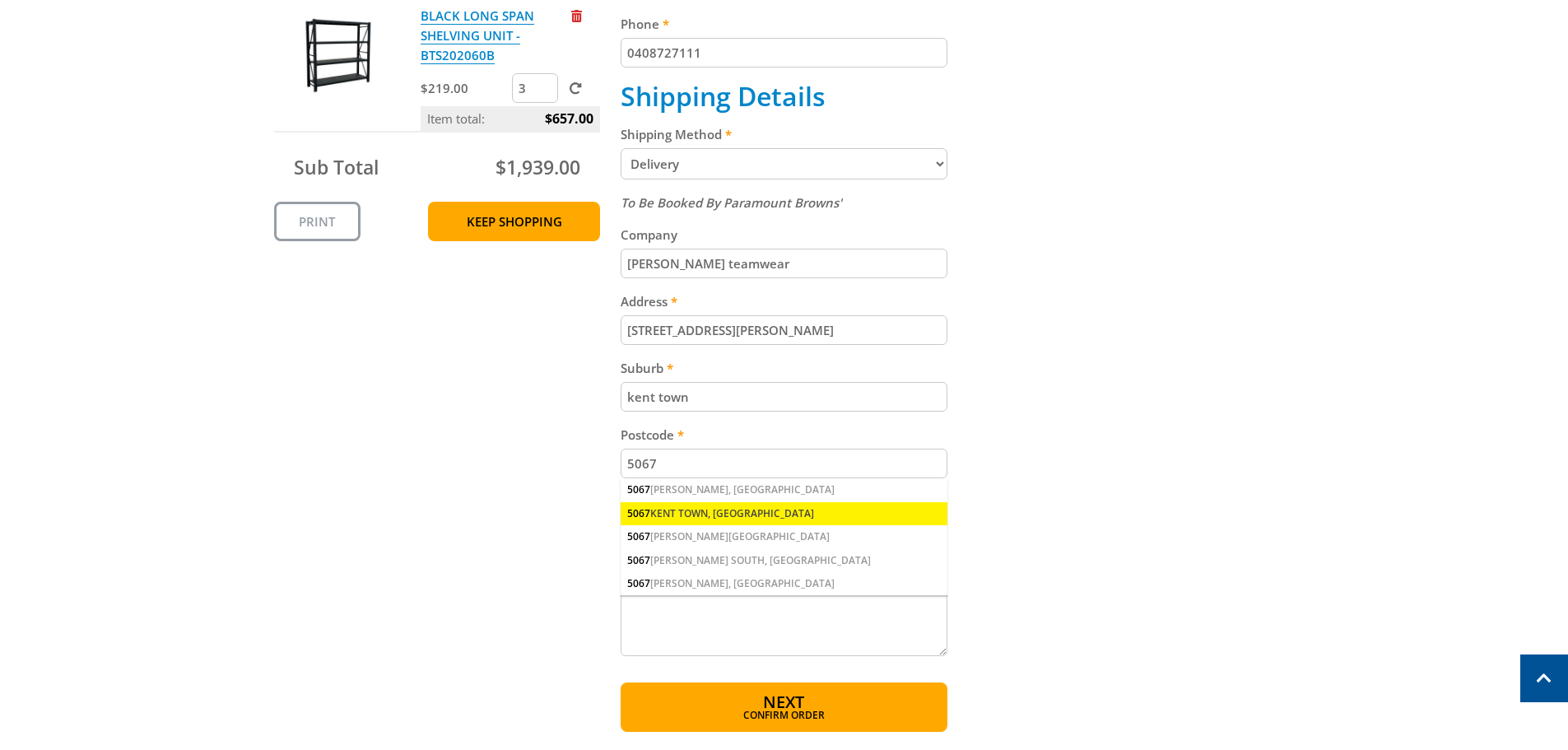
click at [763, 518] on div "5067 KENT TOWN, SA" at bounding box center [784, 514] width 327 height 23
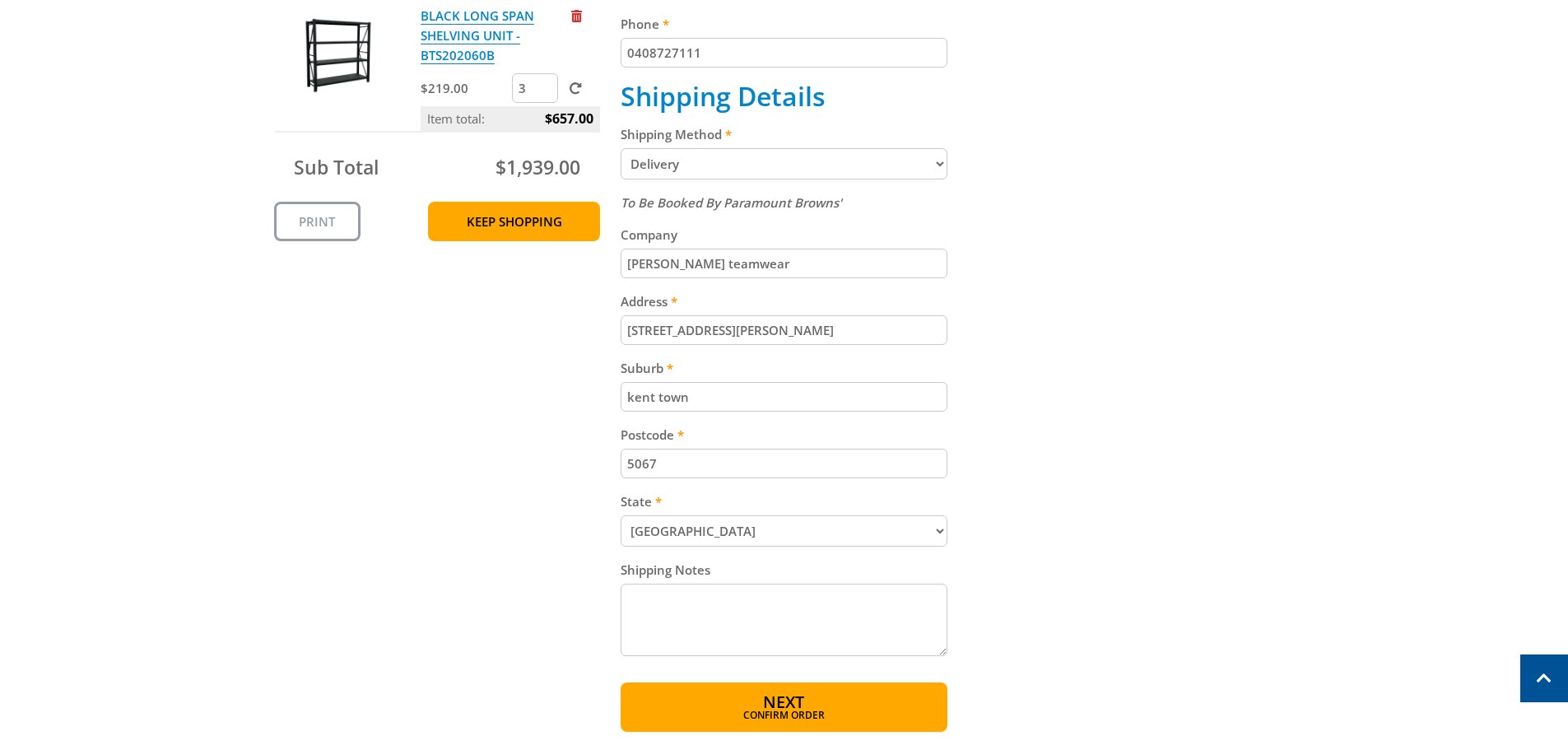
click at [1142, 431] on div "Cart BLACK LONG SPAN SHELVING UNIT - BTS201260B $169.00 1 Item total: $169.00 B…" at bounding box center [784, 205] width 1021 height 1054
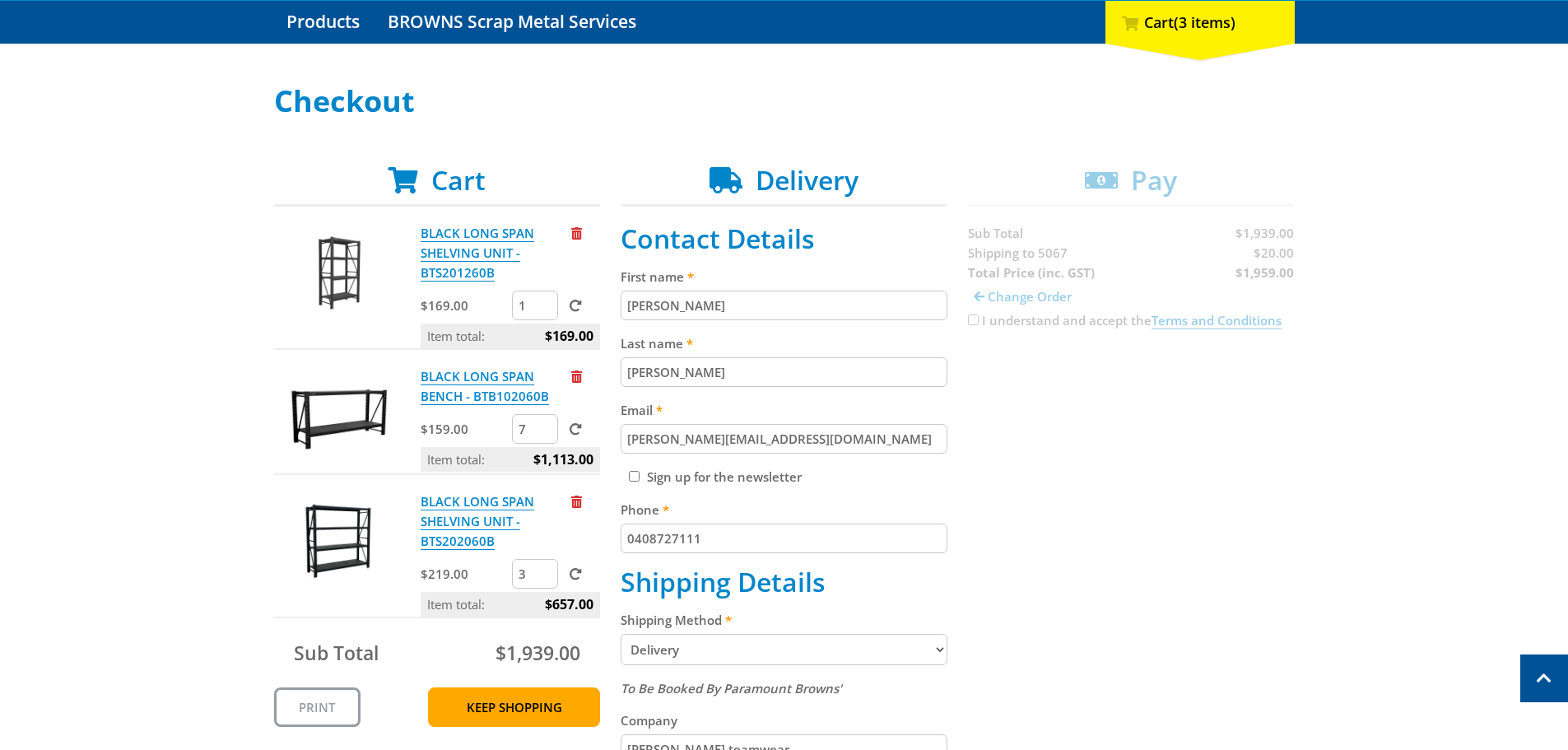
scroll to position [164, 0]
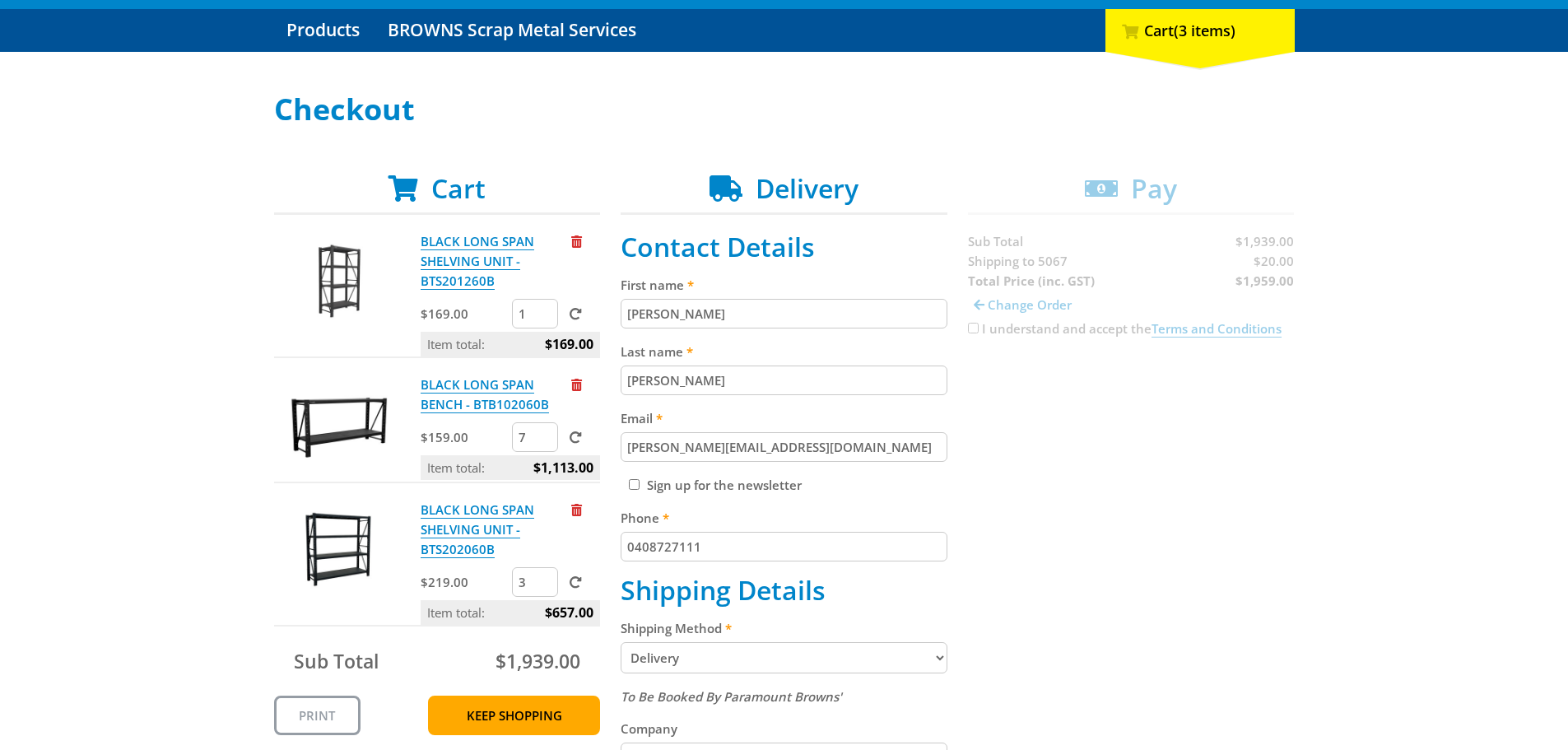
click at [987, 365] on div "Cart BLACK LONG SPAN SHELVING UNIT - BTS201260B $169.00 1 Item total: $169.00 B…" at bounding box center [784, 700] width 1021 height 1054
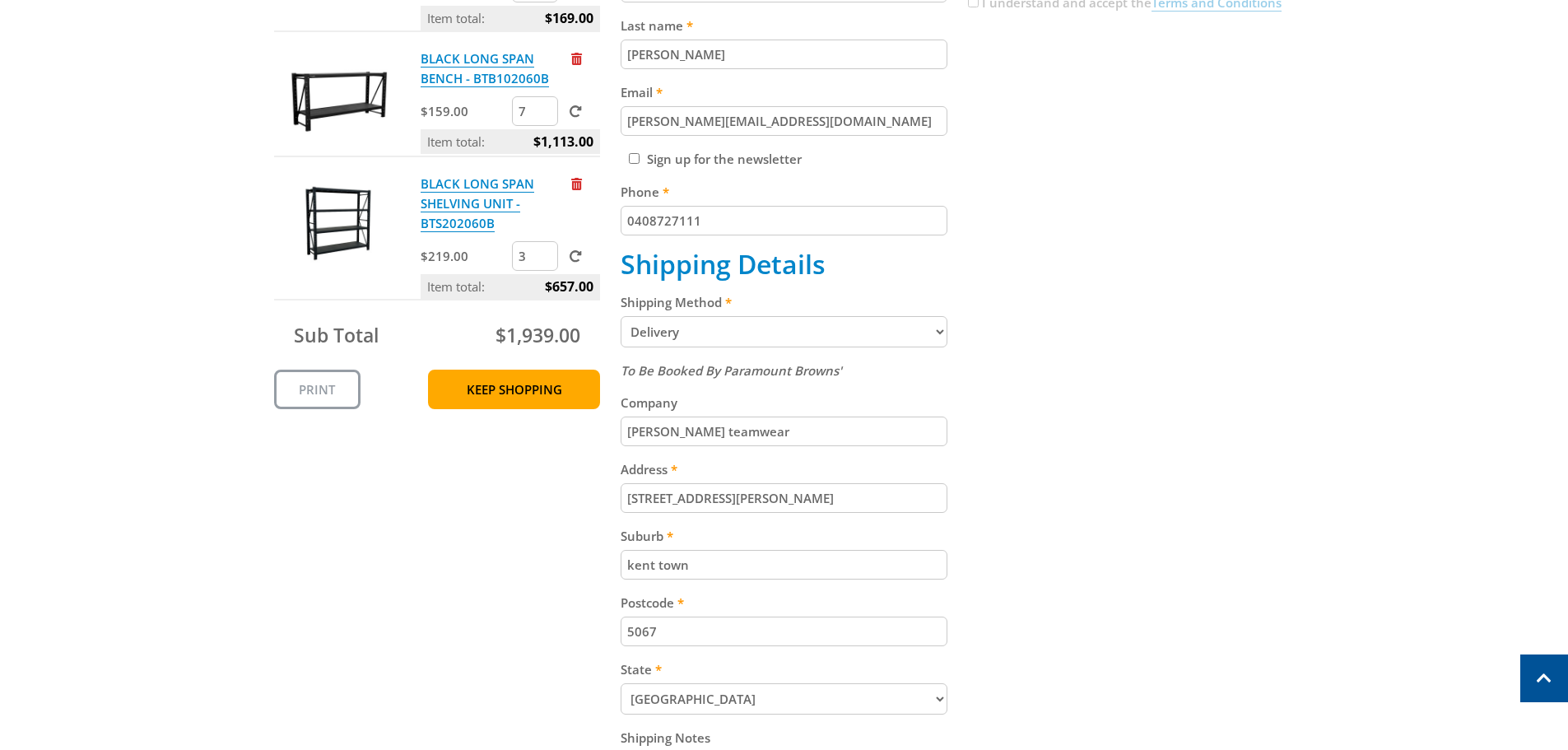
scroll to position [659, 0]
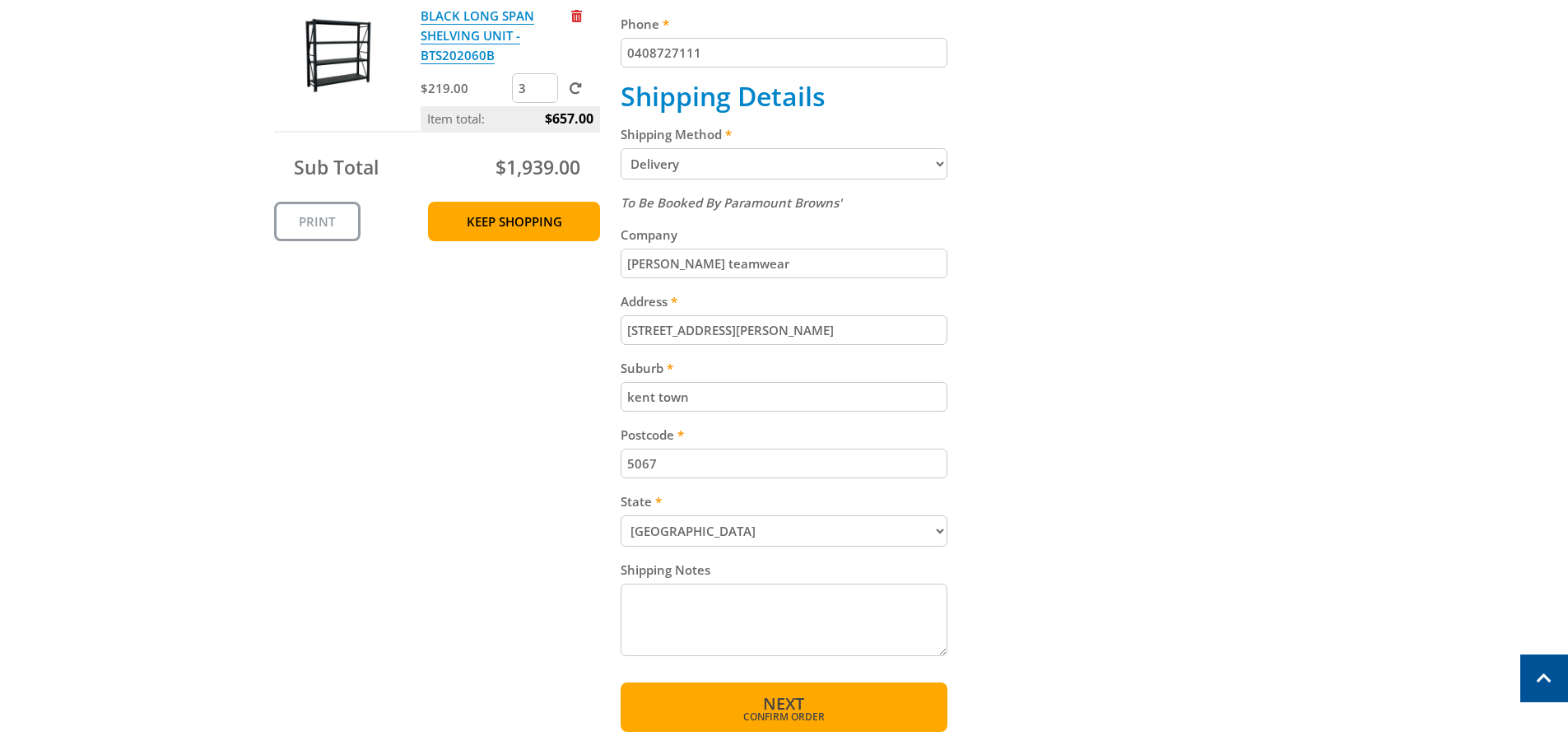
click at [779, 716] on span "Confirm order" at bounding box center [784, 717] width 256 height 10
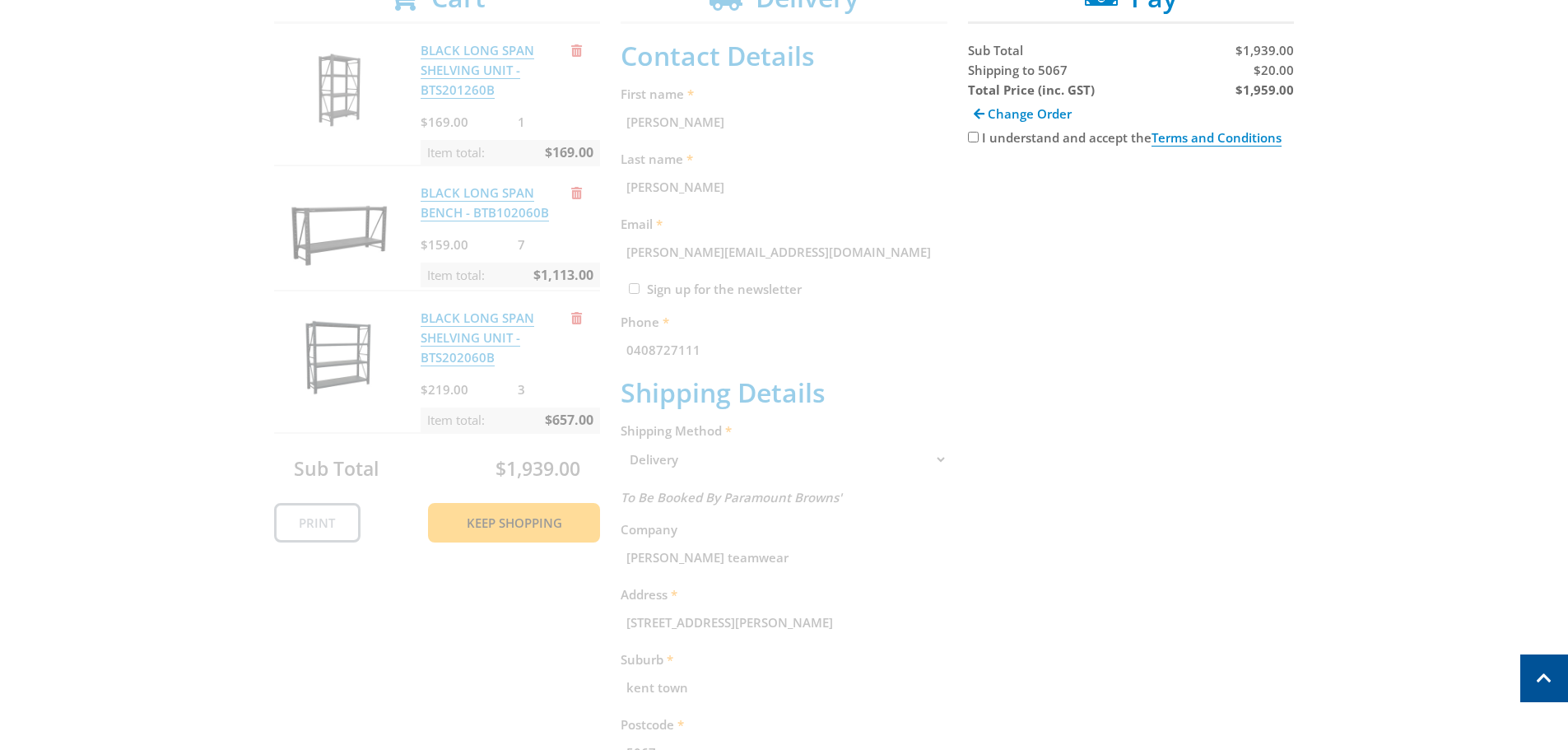
scroll to position [337, 0]
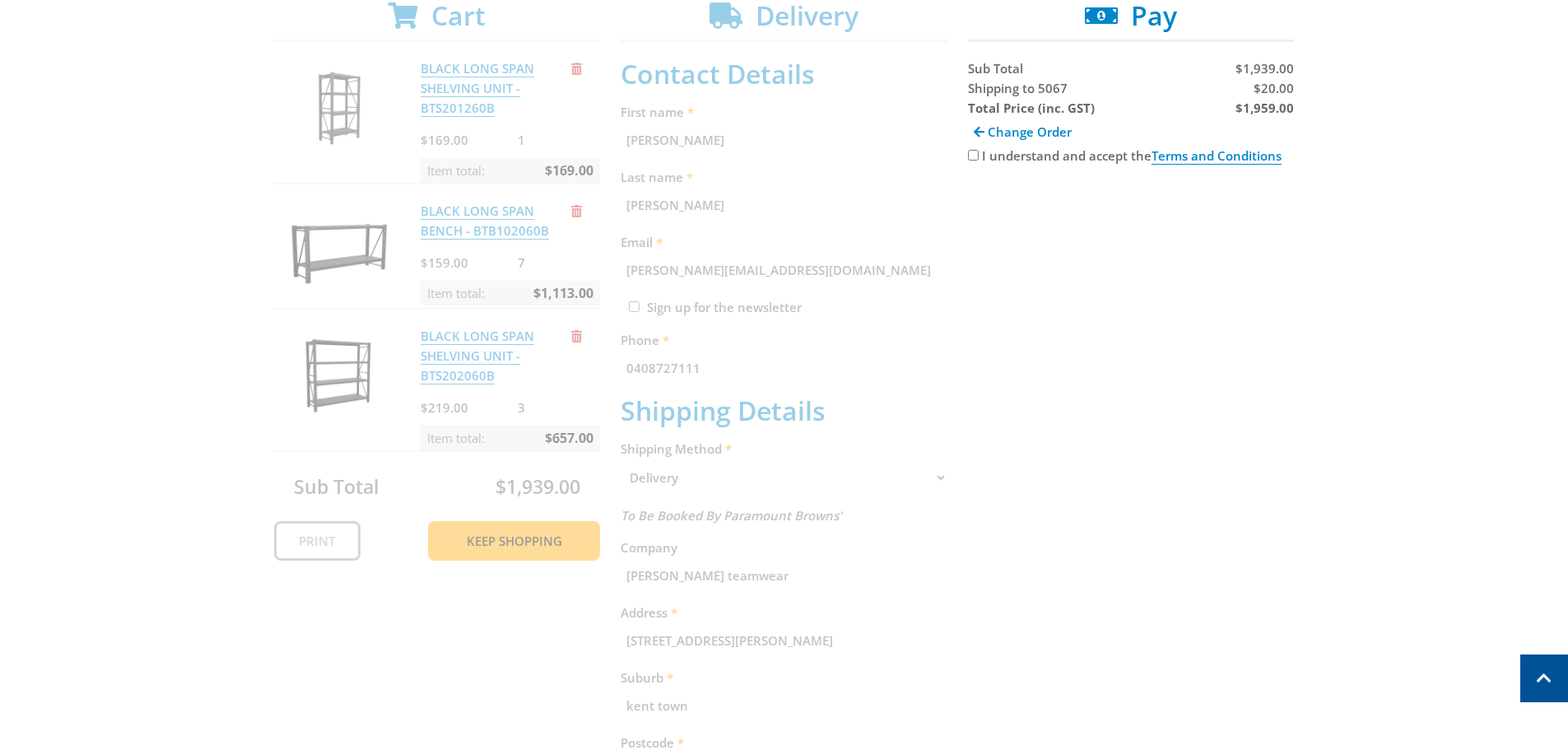
click at [971, 153] on input "I understand and accept the Terms and Conditions" at bounding box center [973, 155] width 11 height 11
checkbox input "true"
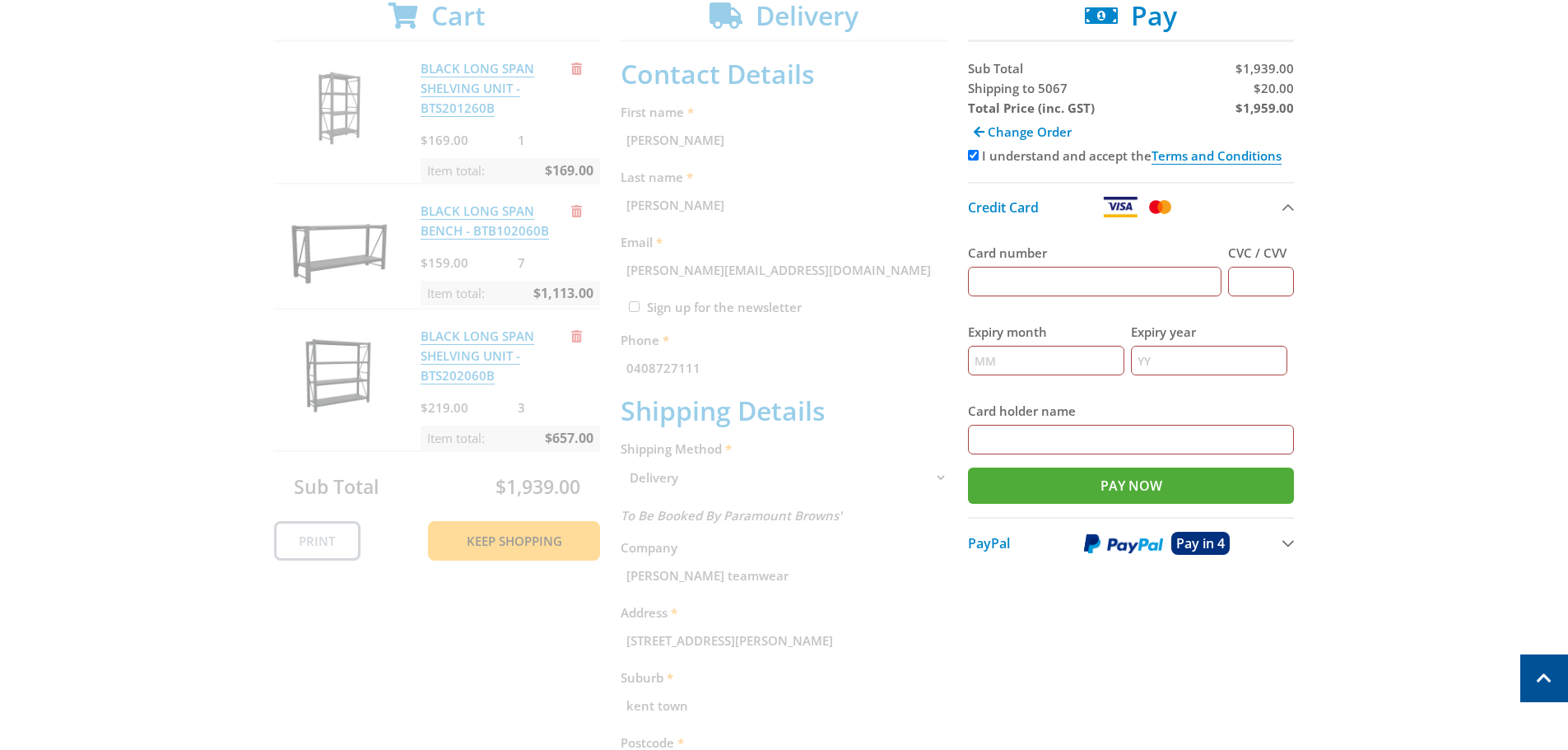
click at [1159, 552] on img at bounding box center [1123, 544] width 79 height 20
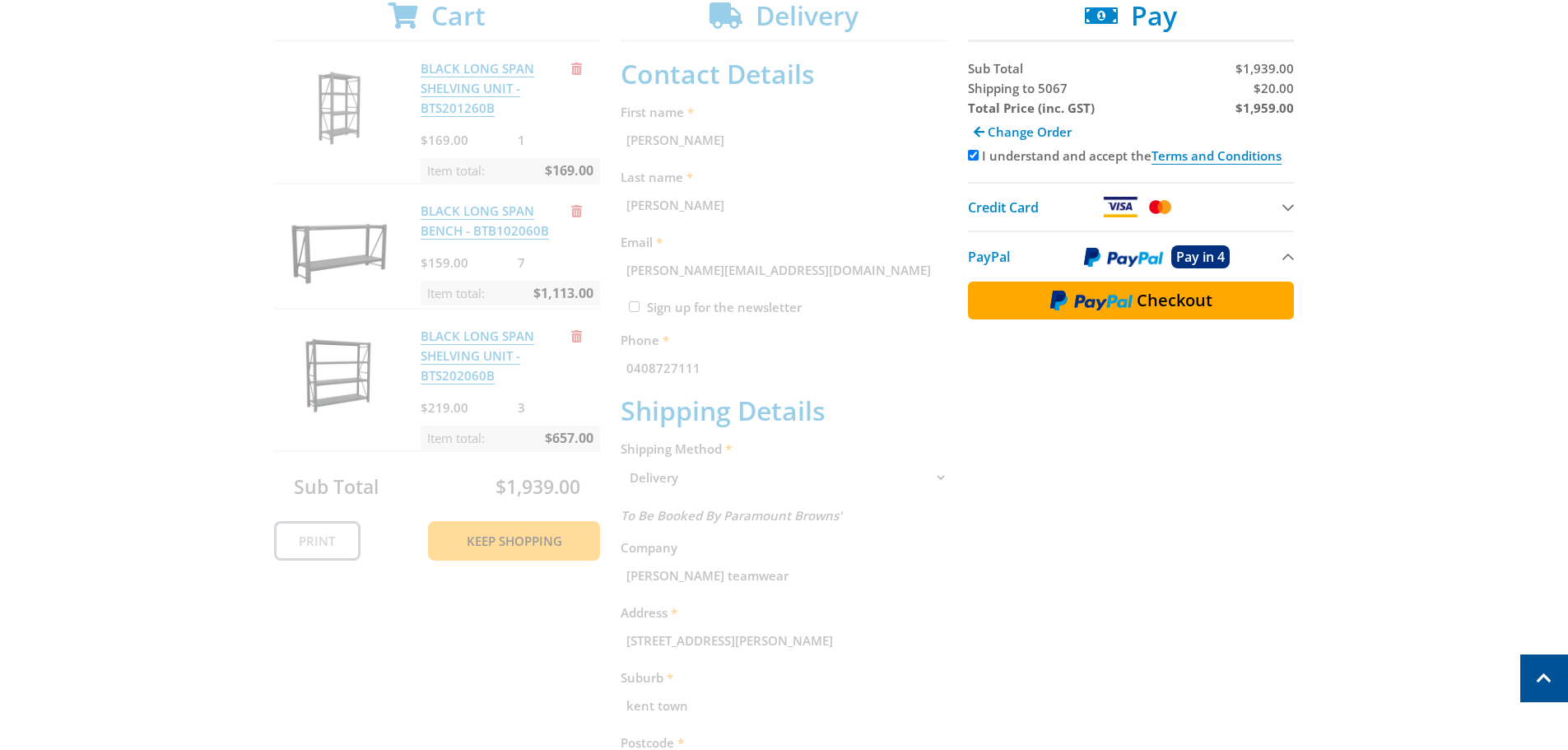
click at [1161, 315] on button "Checkout" at bounding box center [1131, 300] width 327 height 38
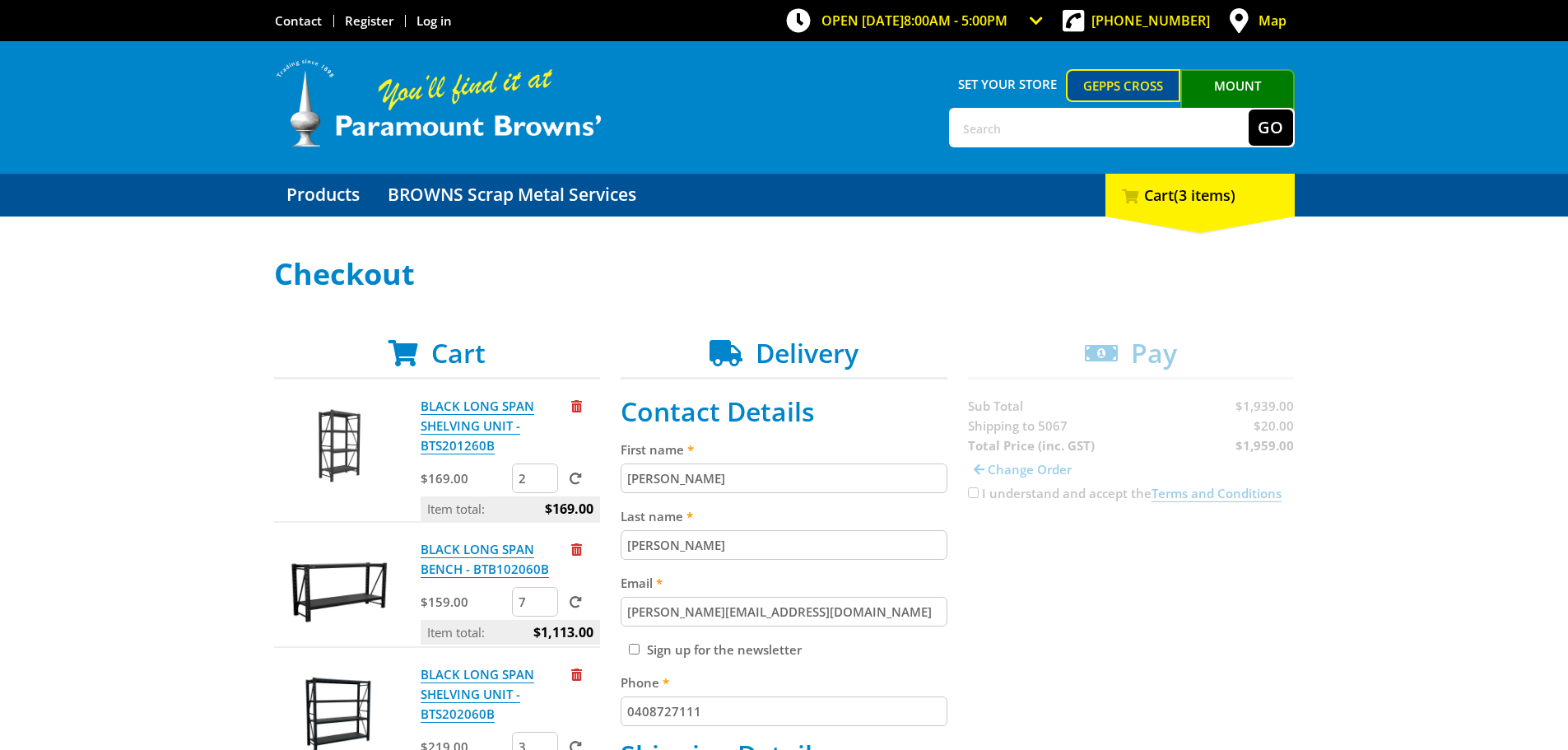
type input "2"
click at [543, 470] on input "2" at bounding box center [535, 479] width 46 height 30
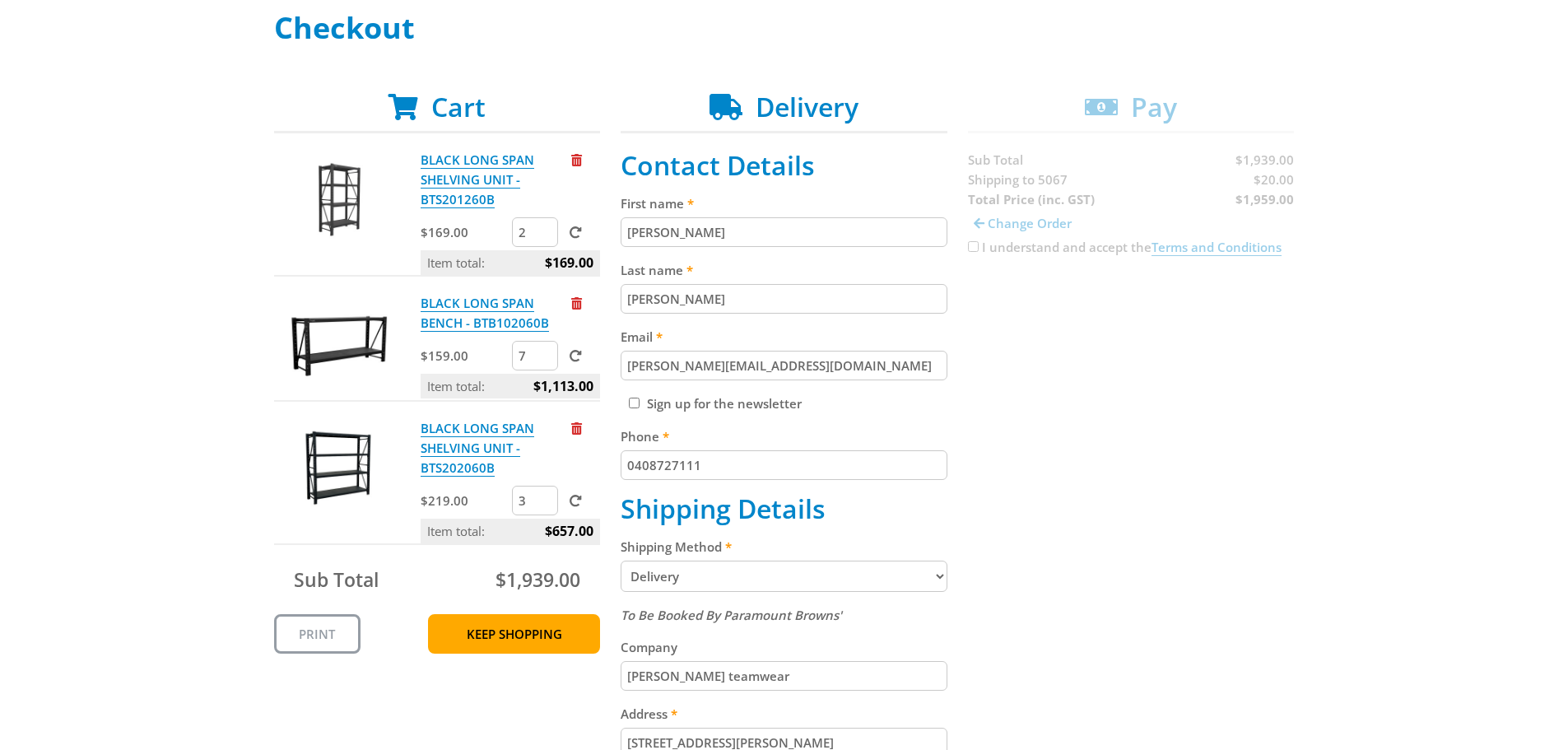
scroll to position [247, 0]
click at [582, 237] on form "2" at bounding box center [555, 231] width 88 height 30
click at [581, 230] on span at bounding box center [575, 231] width 12 height 12
click at [0, 0] on input "submit" at bounding box center [0, 0] width 0 height 0
click at [564, 630] on link "Keep Shopping" at bounding box center [514, 633] width 172 height 40
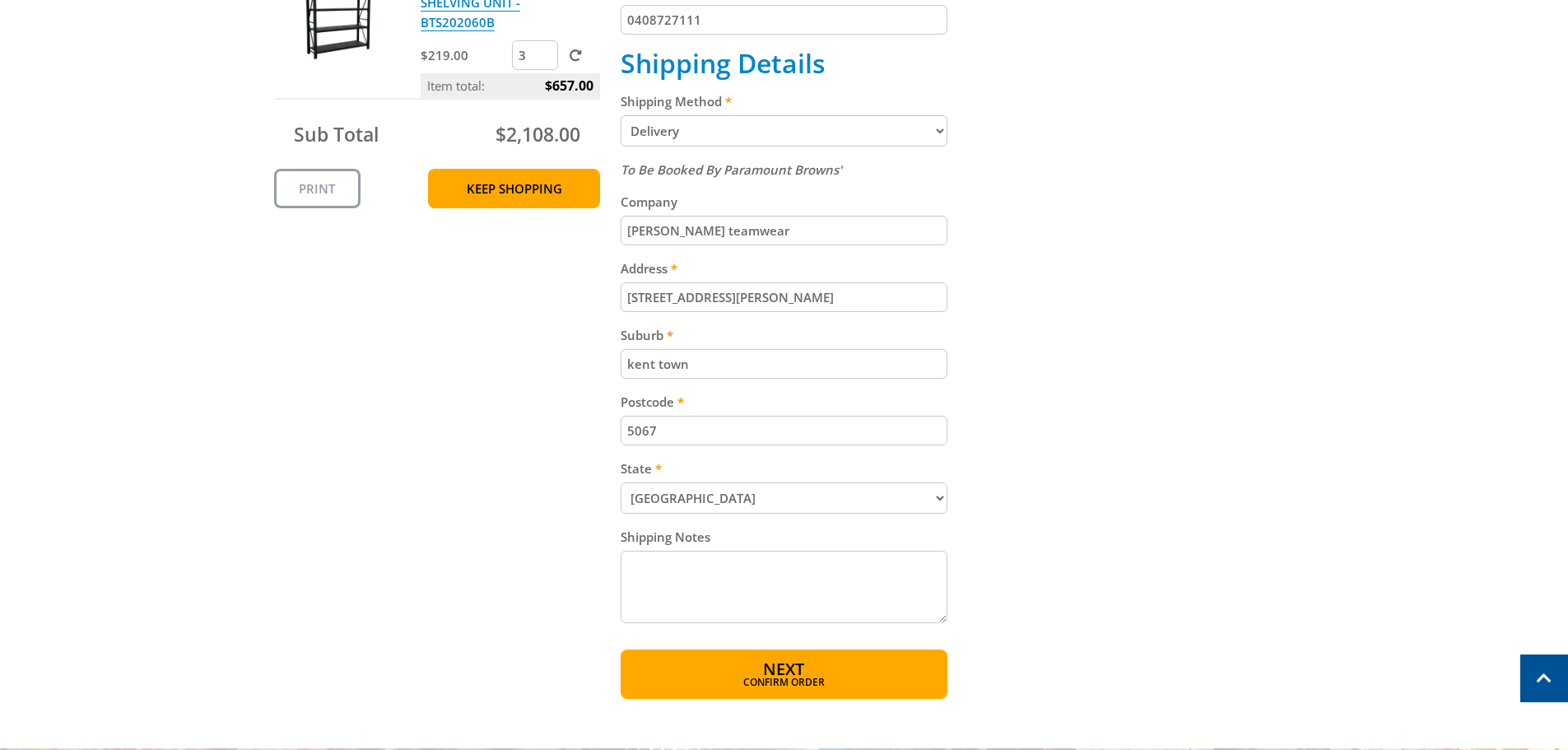
scroll to position [742, 0]
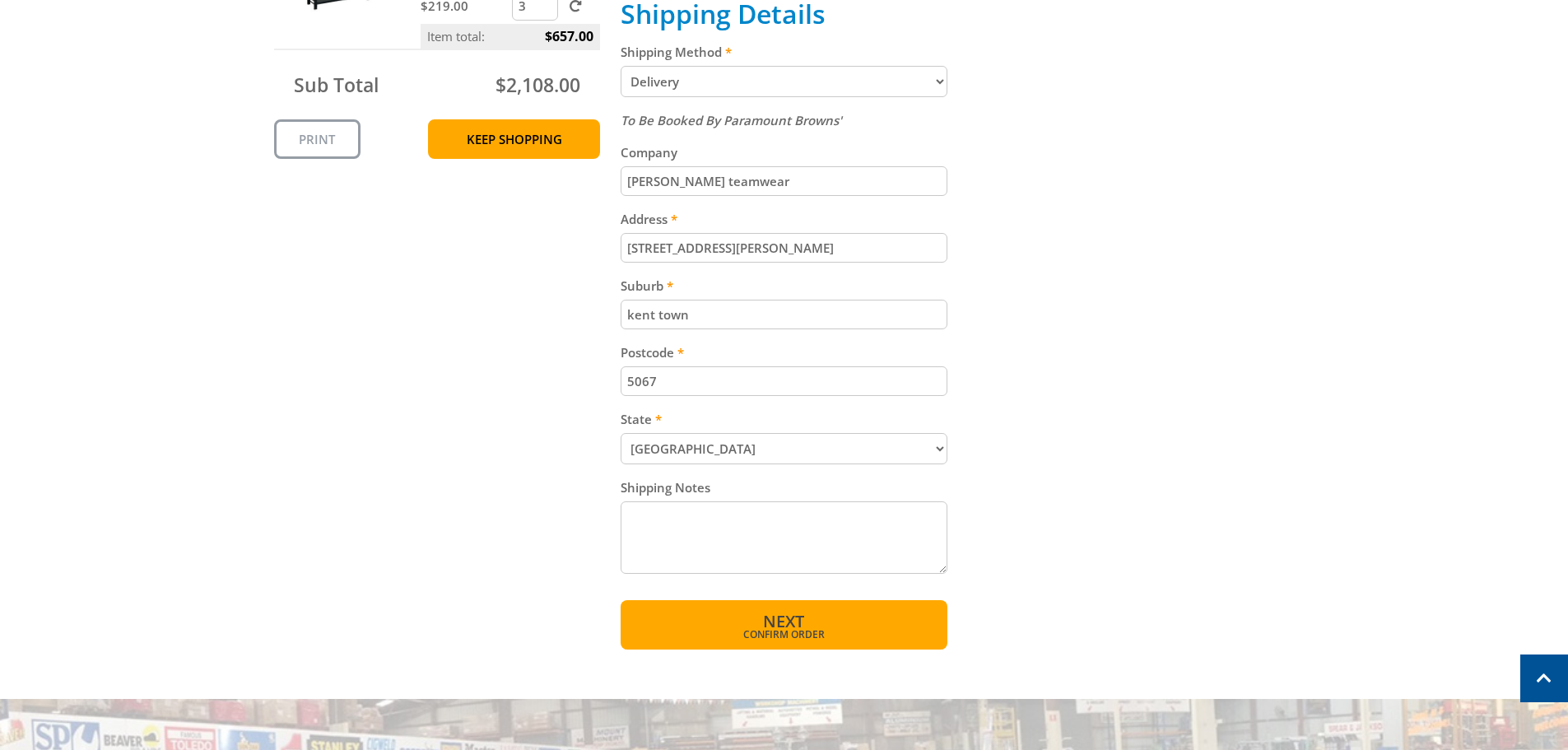
click at [789, 625] on span "Next" at bounding box center [784, 622] width 41 height 22
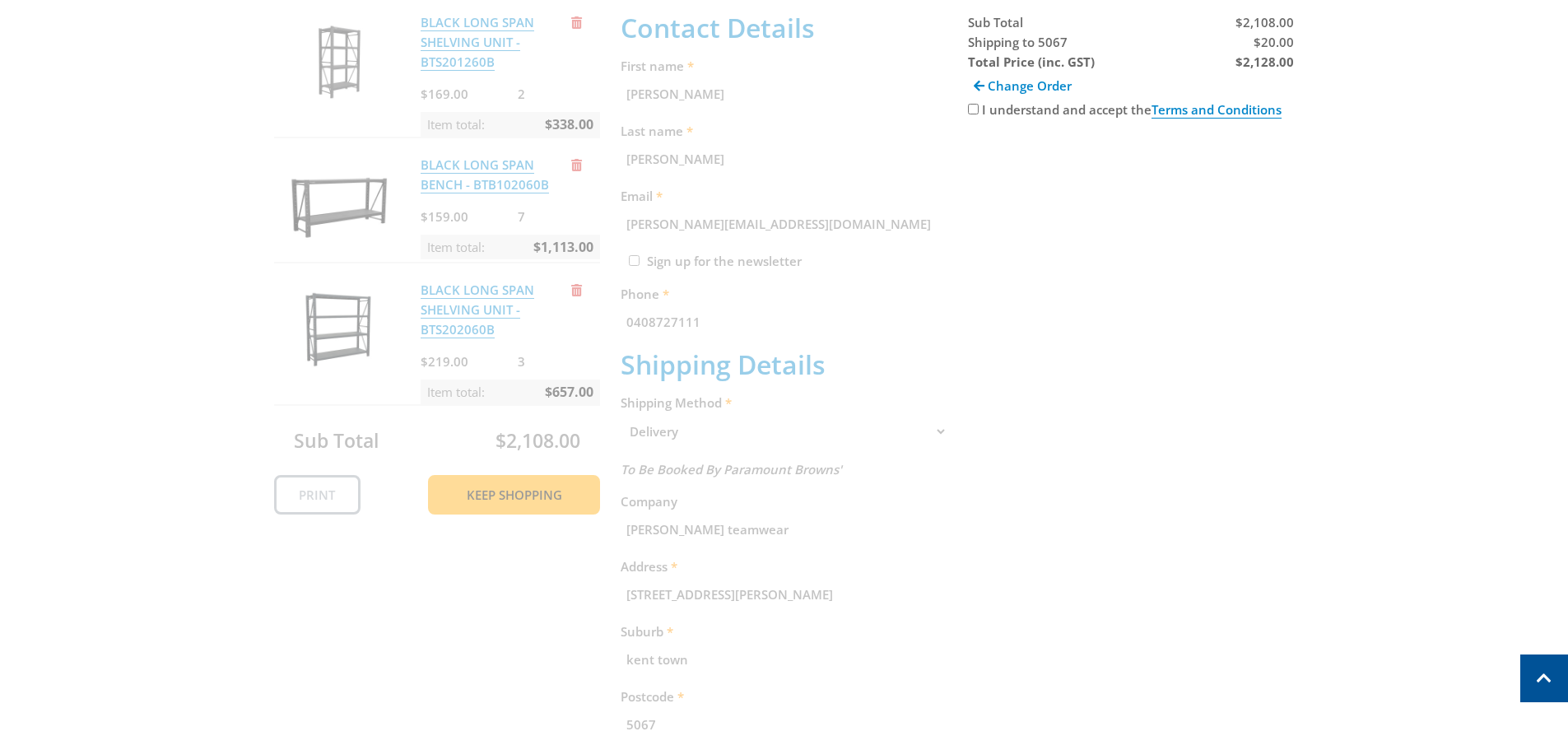
scroll to position [337, 0]
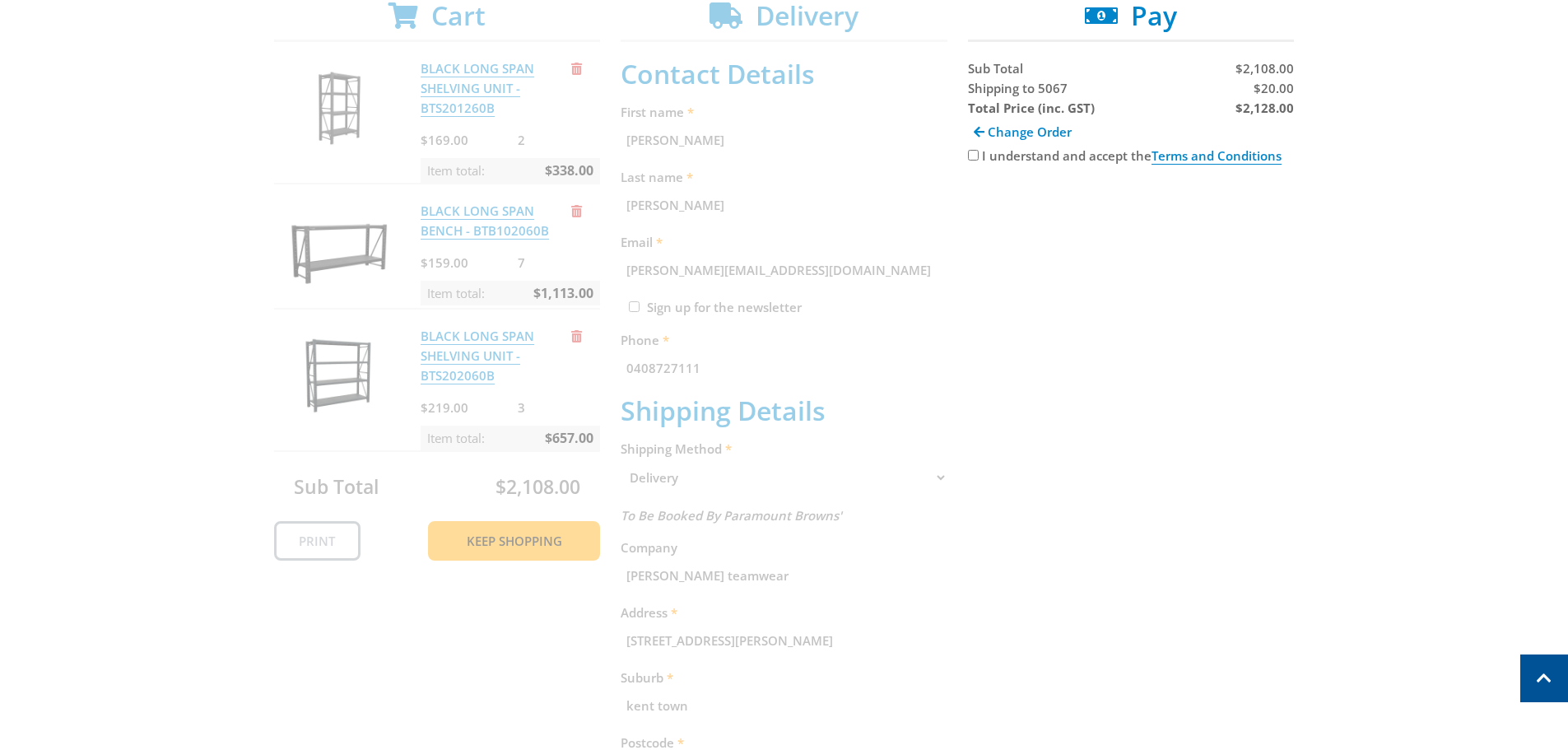
click at [973, 155] on input "I understand and accept the Terms and Conditions" at bounding box center [973, 155] width 11 height 11
checkbox input "true"
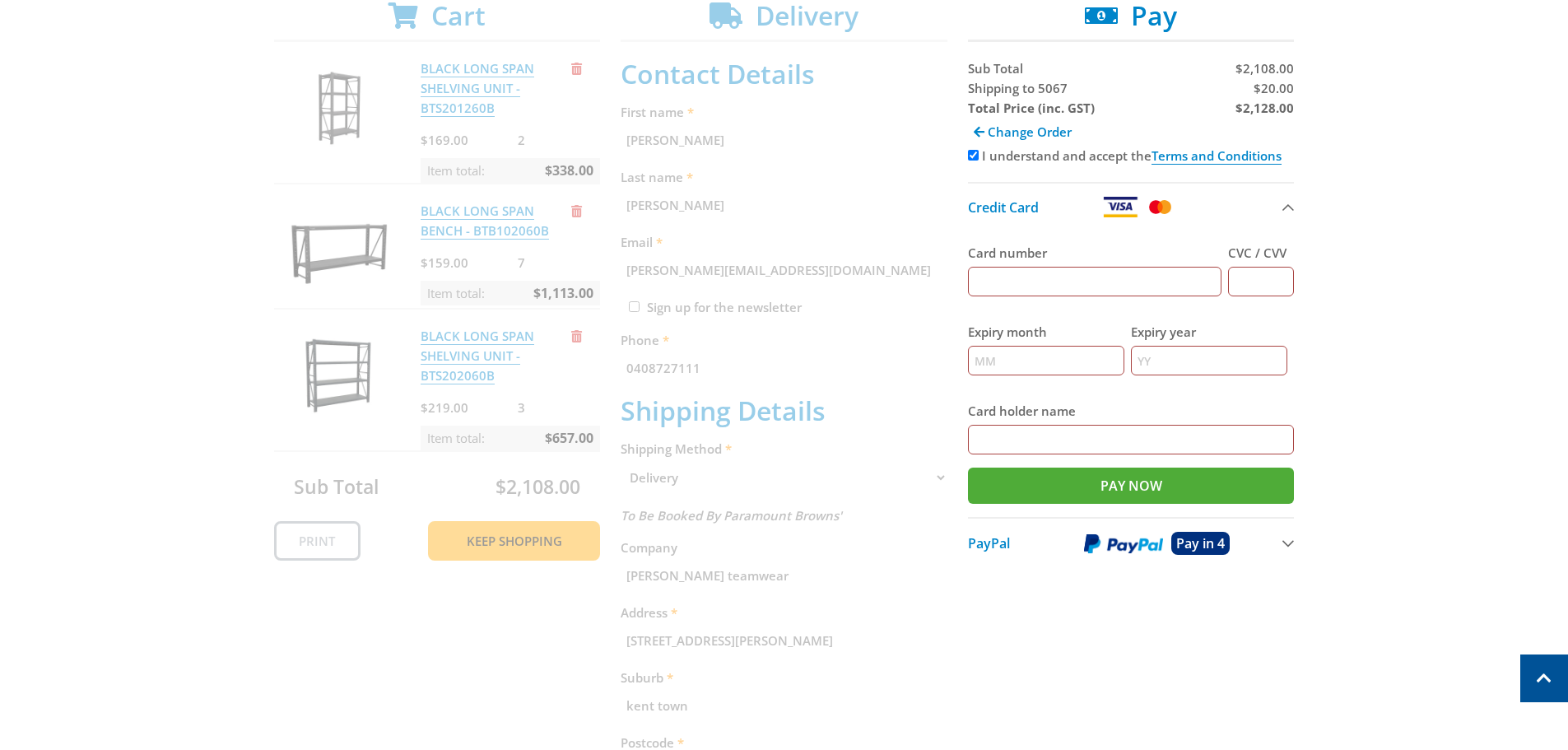
click at [1091, 277] on input "Card number" at bounding box center [1095, 282] width 255 height 30
type input "4336877102311246"
type input "344"
type input "04"
type input "2028"
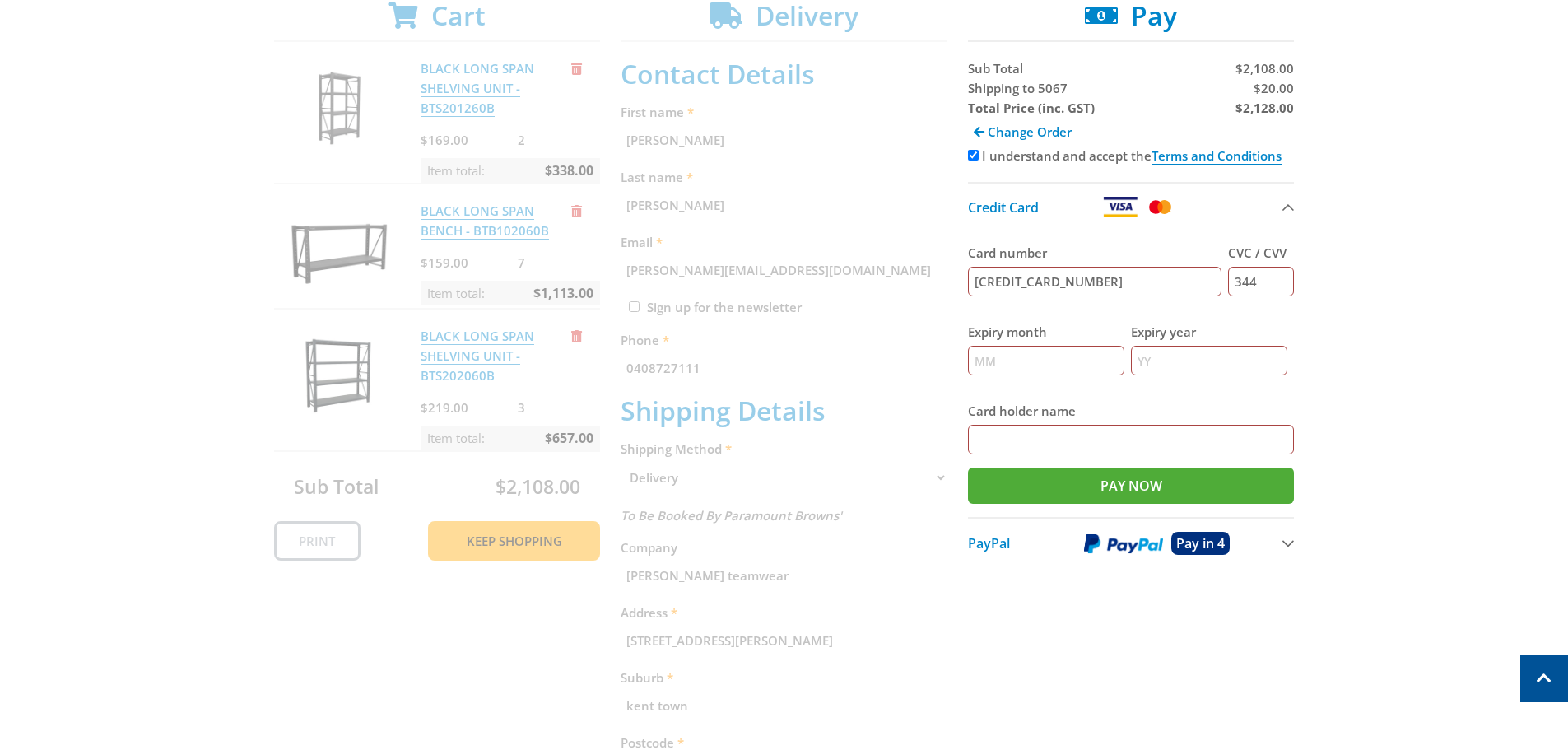
type input "cameron nelson"
click at [1142, 482] on input "Pay Now" at bounding box center [1131, 485] width 327 height 36
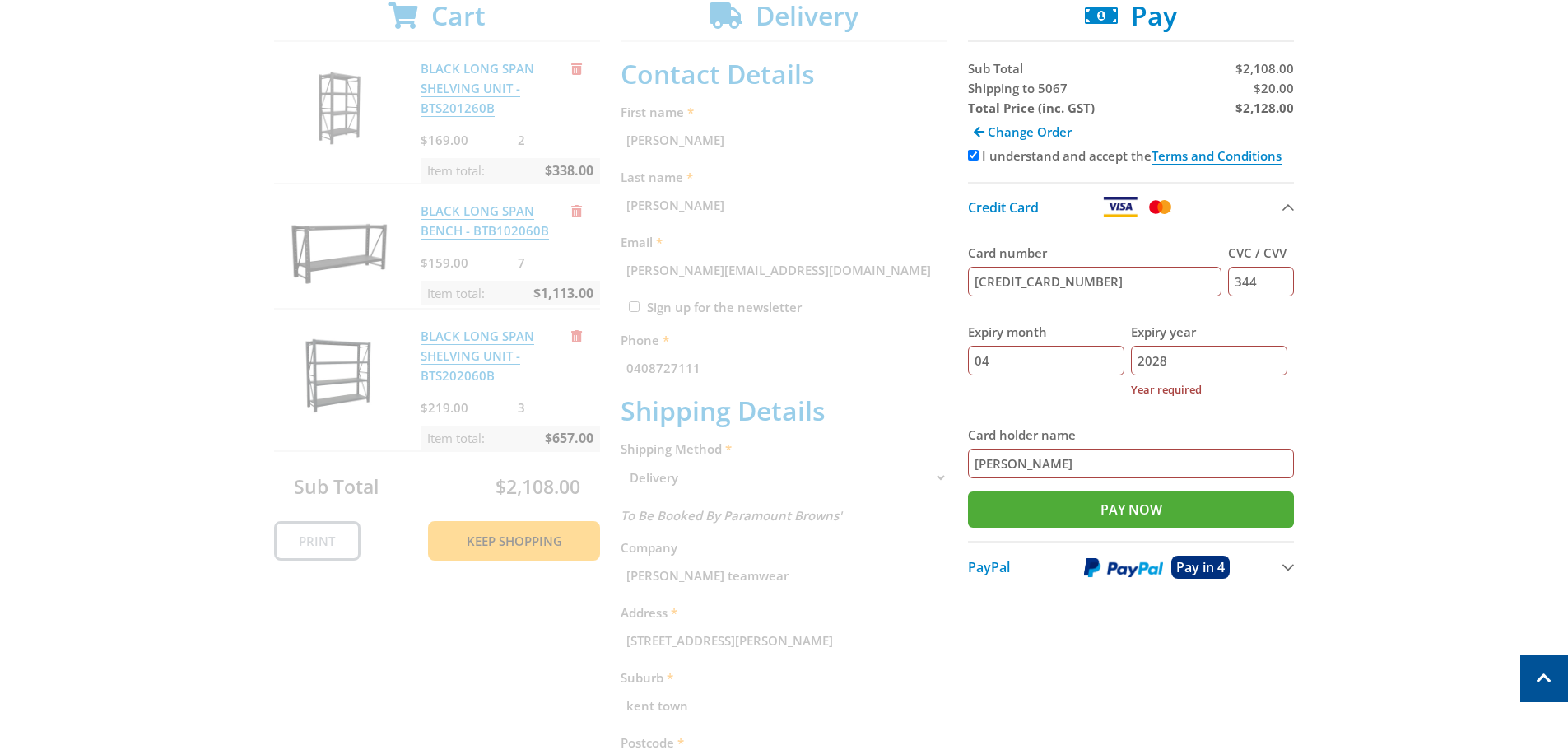
click at [1192, 359] on input "2028" at bounding box center [1209, 361] width 156 height 30
drag, startPoint x: 1171, startPoint y: 357, endPoint x: 1115, endPoint y: 364, distance: 56.4
click at [1118, 362] on div "Expiry month 04 Expiry year 2028 Year required" at bounding box center [1131, 361] width 327 height 103
click at [1186, 366] on input "Expiry year" at bounding box center [1209, 361] width 156 height 30
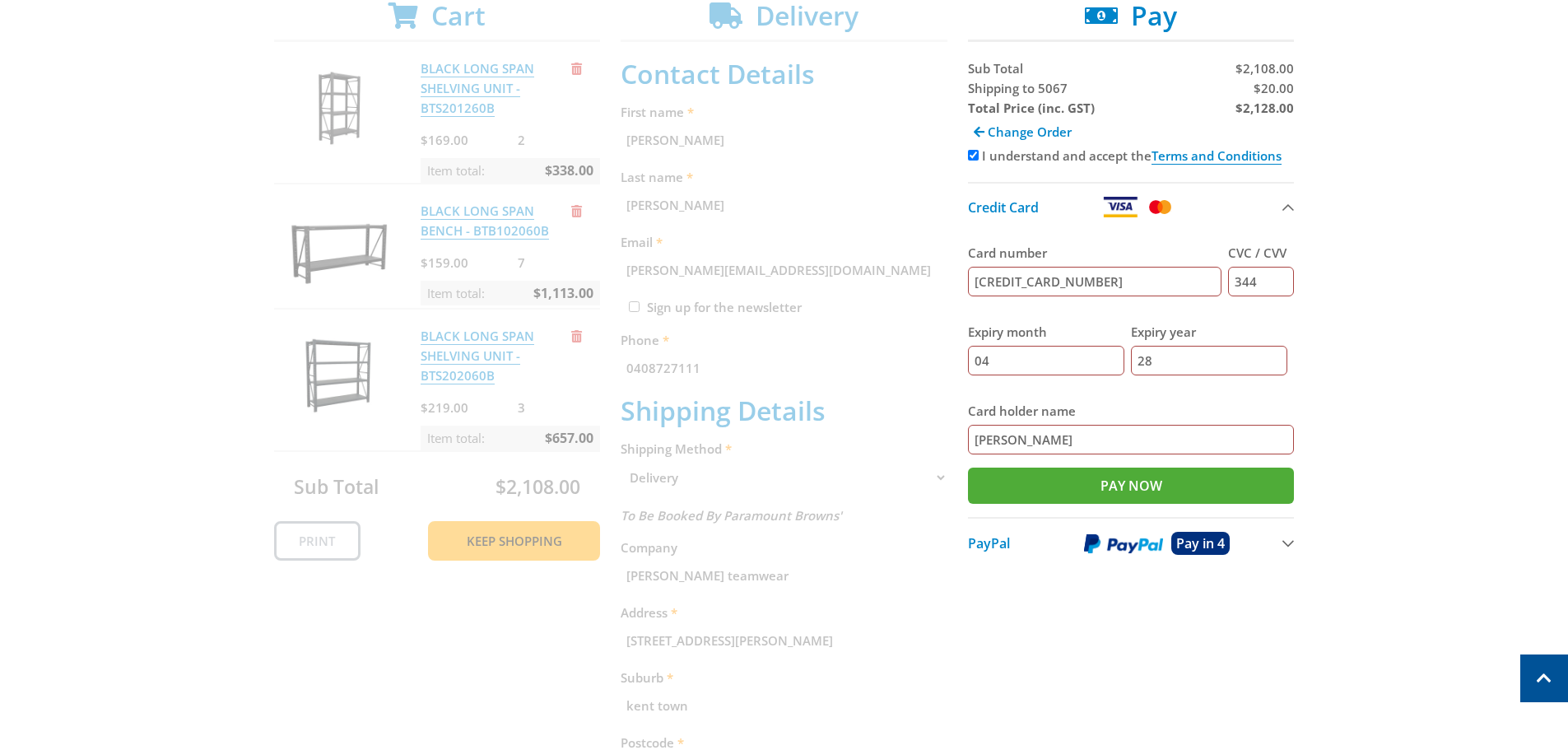
type input "28"
click at [1543, 384] on div "Select your Delivery Method Personal Pick up Available in 5 days Courier Pick u…" at bounding box center [784, 478] width 1568 height 1115
click at [1255, 488] on input "Pay Now" at bounding box center [1131, 485] width 327 height 36
type input "Paying..."
